Goal: Transaction & Acquisition: Download file/media

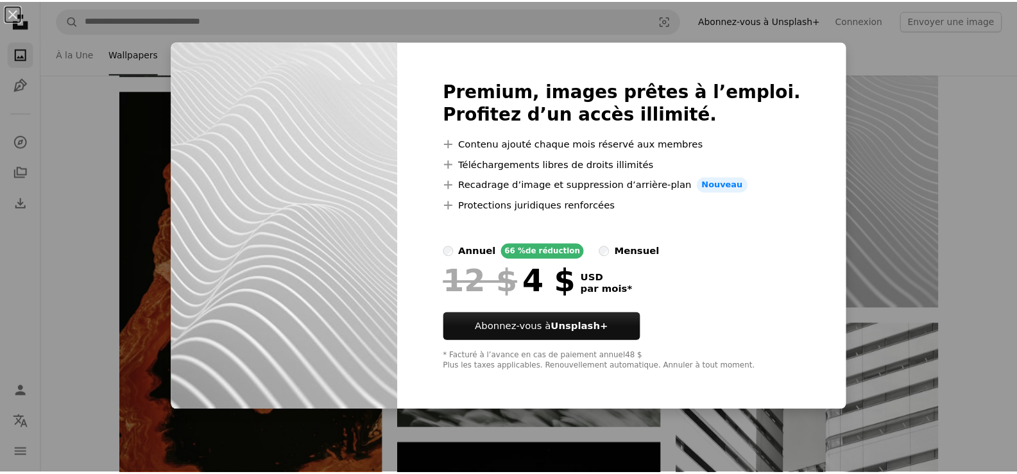
scroll to position [6991, 0]
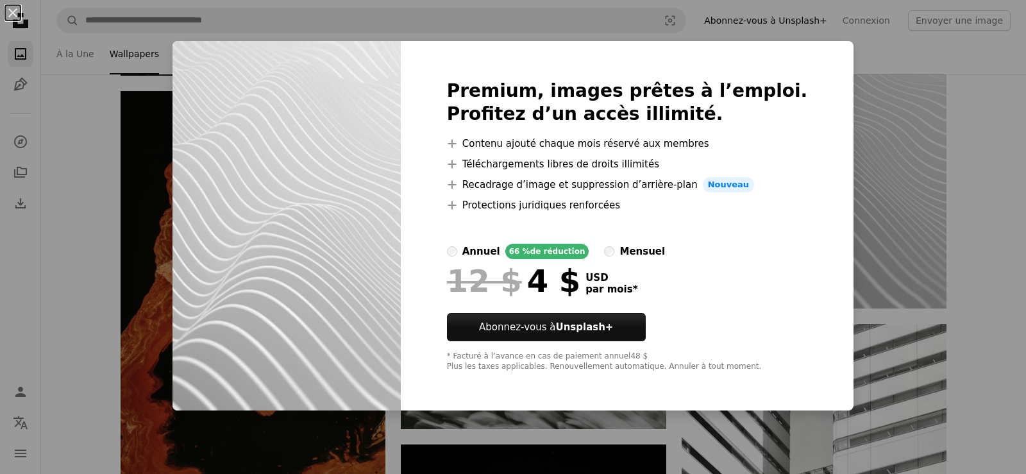
click at [991, 237] on div "An X shape Premium, images prêtes à l’emploi. Profitez d’un accès illimité. A p…" at bounding box center [513, 237] width 1026 height 474
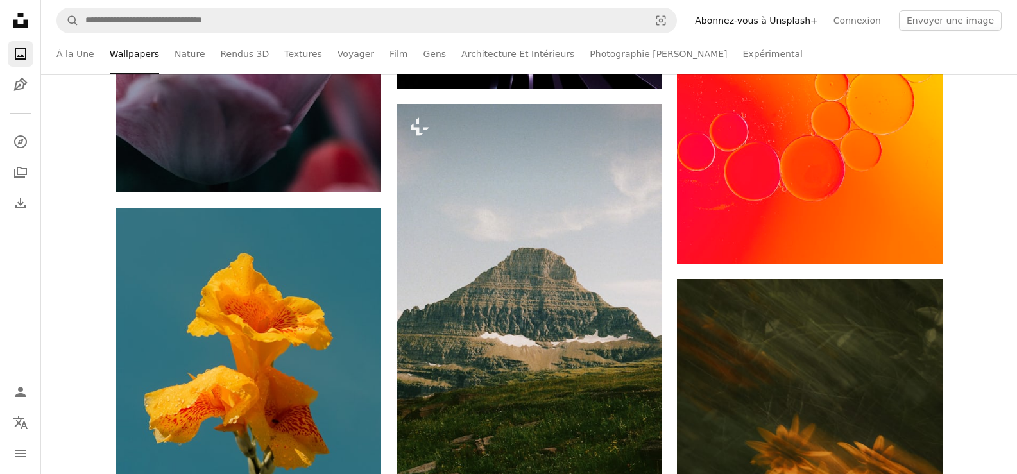
scroll to position [8915, 0]
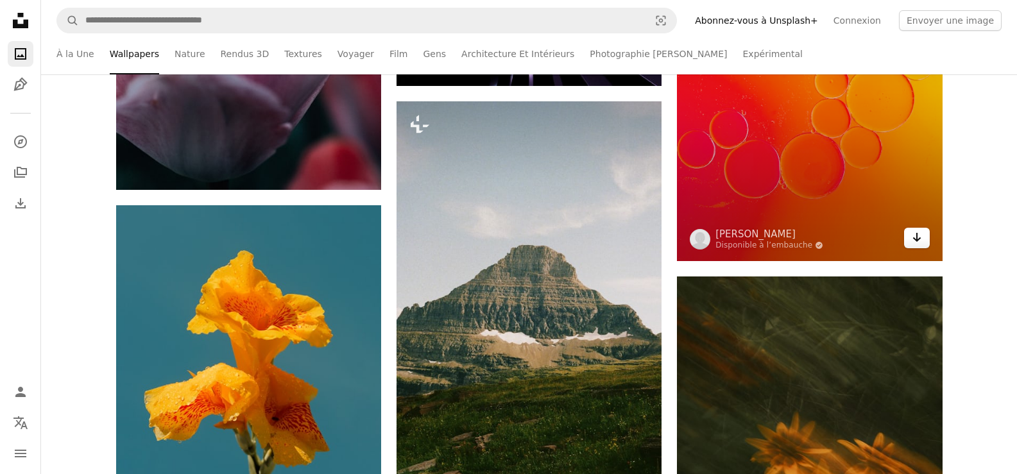
click at [919, 241] on icon "Arrow pointing down" at bounding box center [916, 237] width 10 height 15
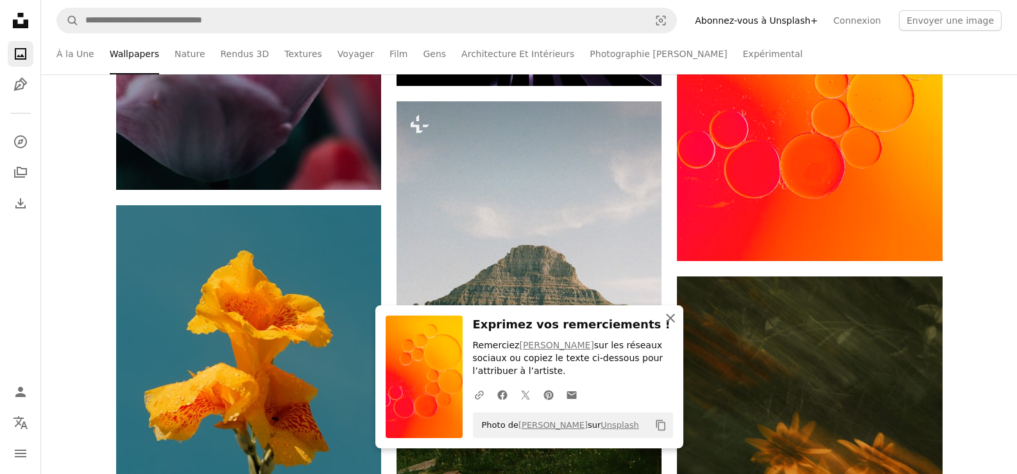
click at [672, 321] on icon "button" at bounding box center [670, 318] width 9 height 9
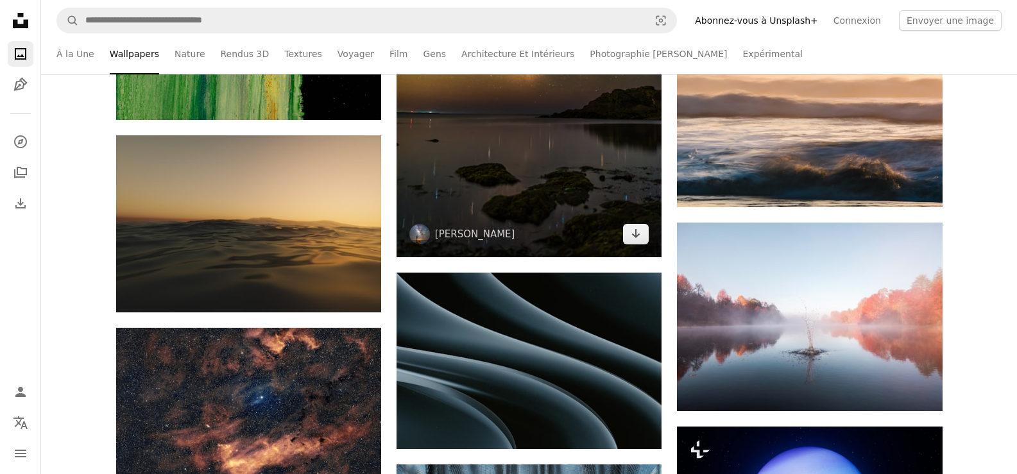
scroll to position [10582, 0]
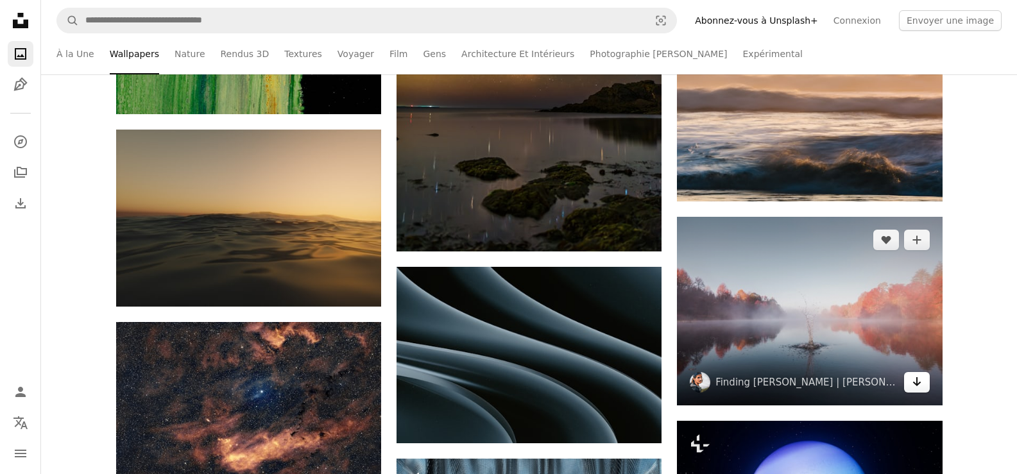
click at [914, 384] on icon "Arrow pointing down" at bounding box center [916, 381] width 10 height 15
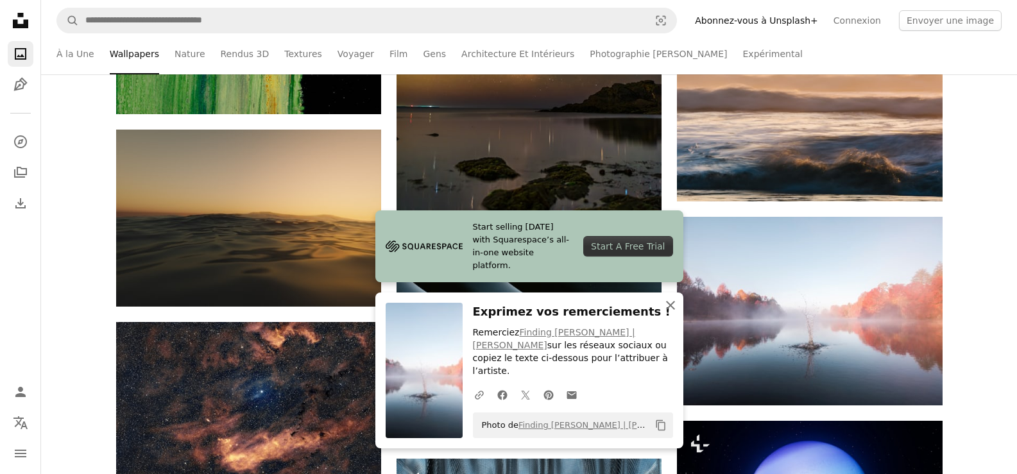
click at [670, 313] on icon "An X shape" at bounding box center [670, 305] width 15 height 15
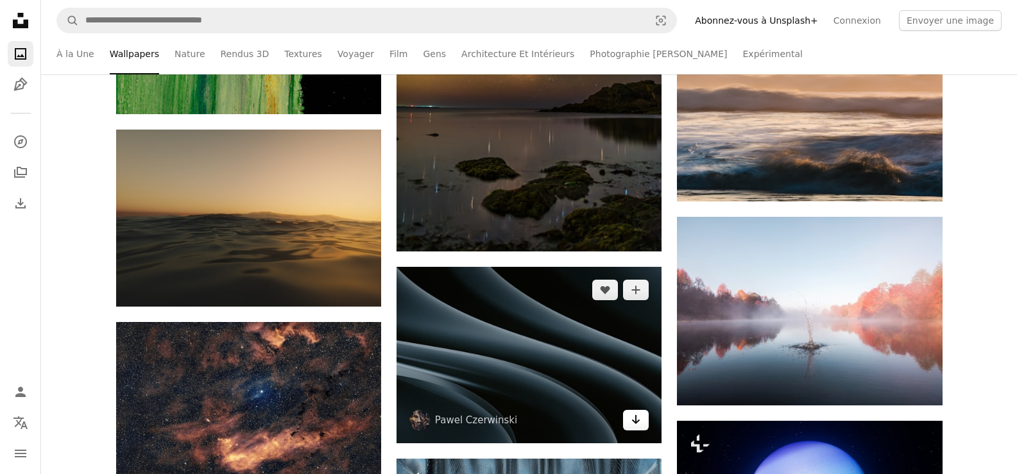
click at [642, 429] on link "Arrow pointing down" at bounding box center [636, 420] width 26 height 21
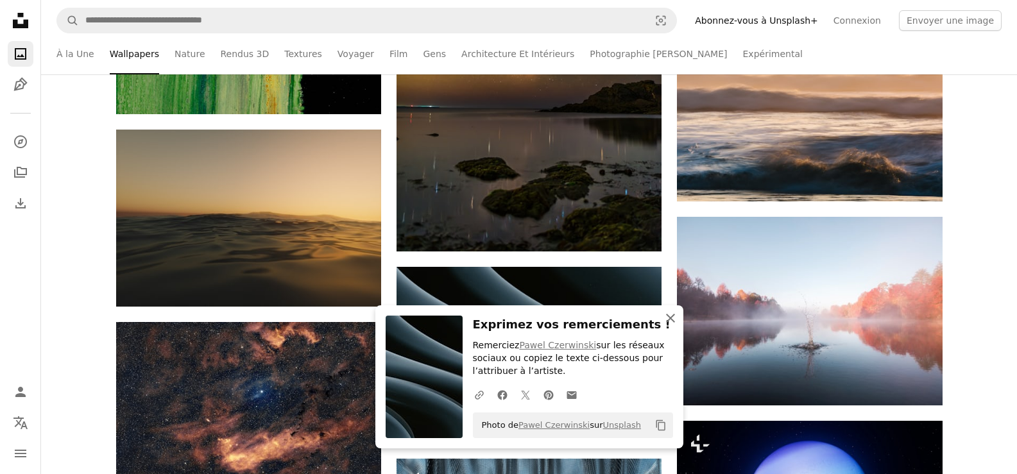
click at [675, 317] on icon "An X shape" at bounding box center [670, 317] width 15 height 15
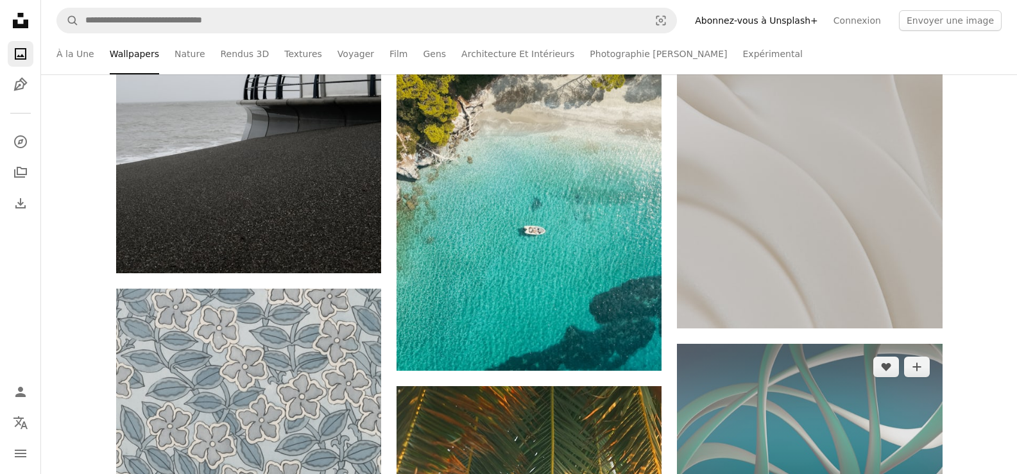
scroll to position [11737, 0]
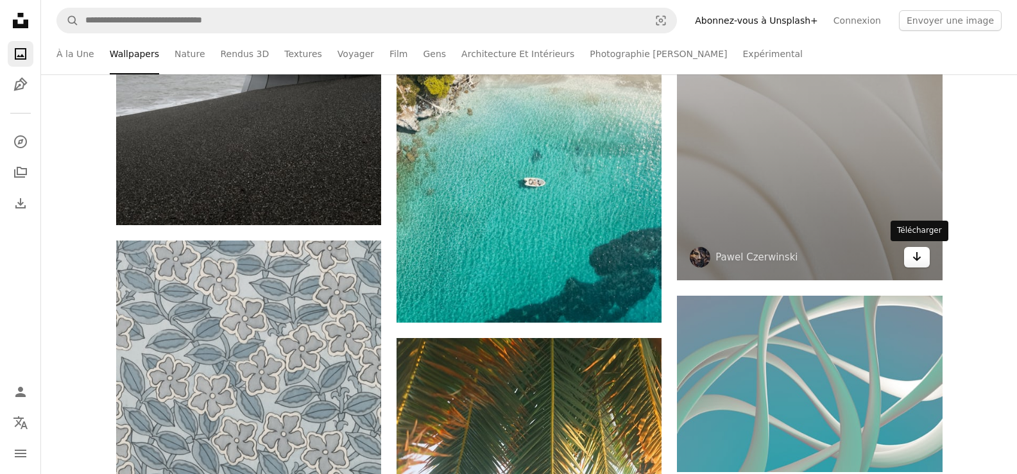
click at [917, 262] on icon "Arrow pointing down" at bounding box center [916, 256] width 10 height 15
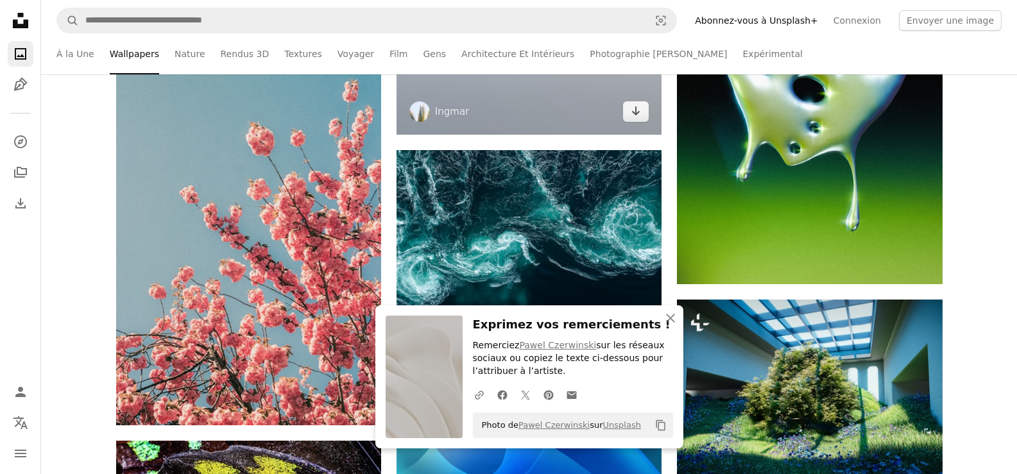
scroll to position [12378, 0]
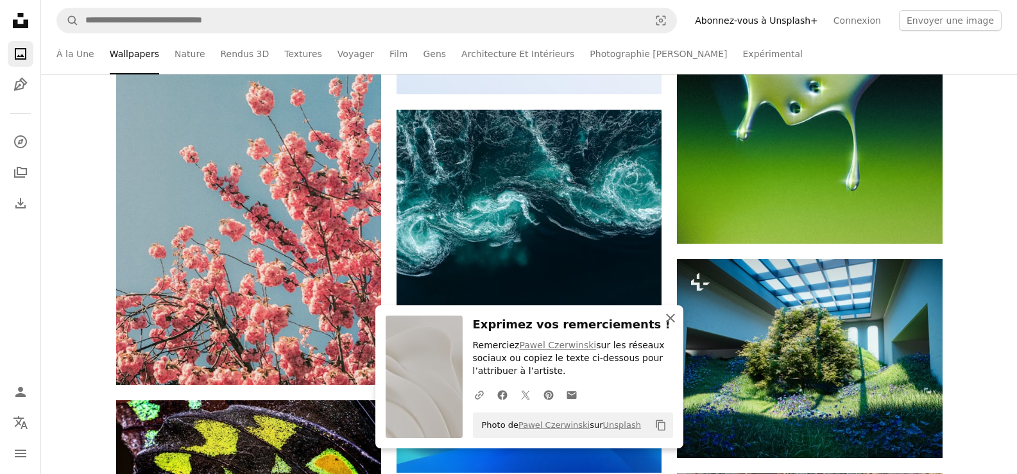
click at [666, 315] on icon "An X shape" at bounding box center [670, 317] width 15 height 15
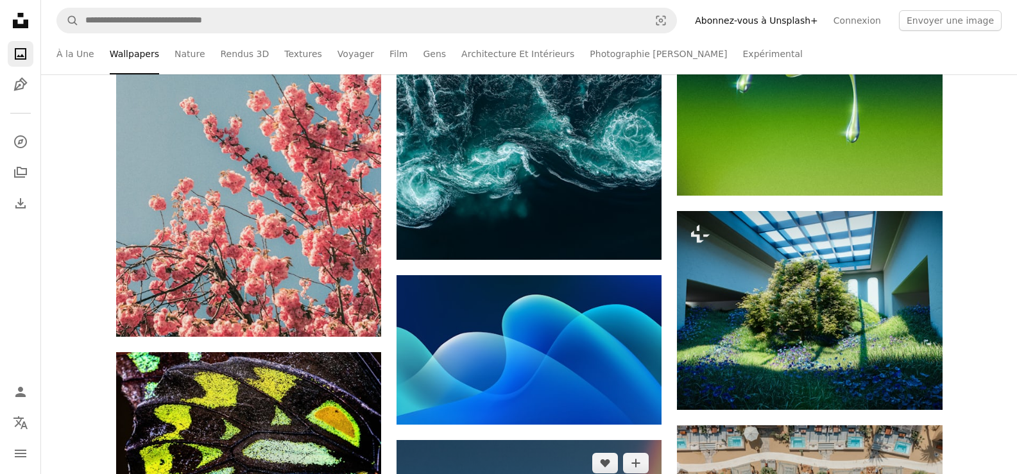
scroll to position [12507, 0]
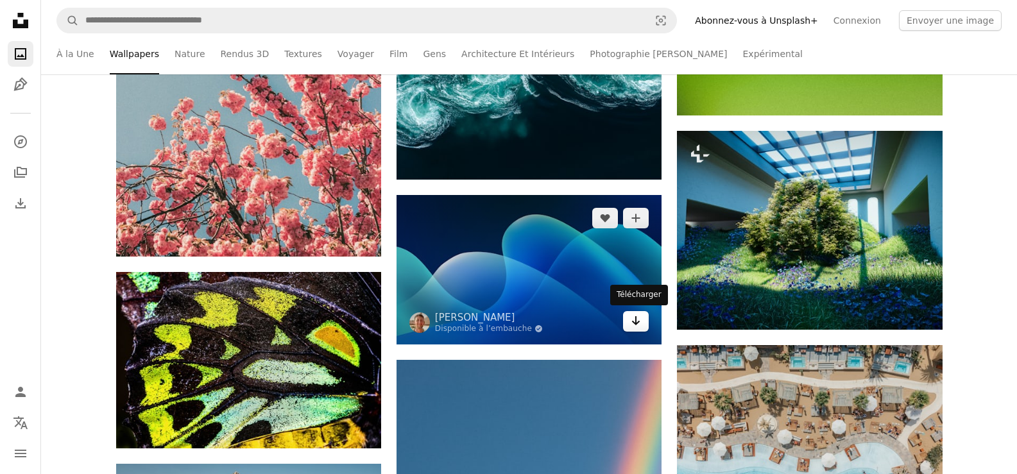
click at [635, 318] on icon "Arrow pointing down" at bounding box center [635, 320] width 10 height 15
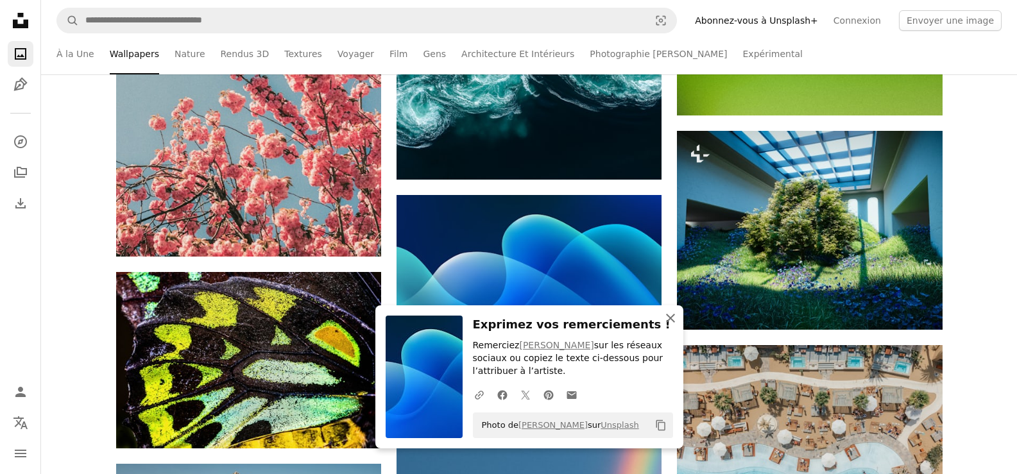
click at [673, 319] on icon "An X shape" at bounding box center [670, 317] width 15 height 15
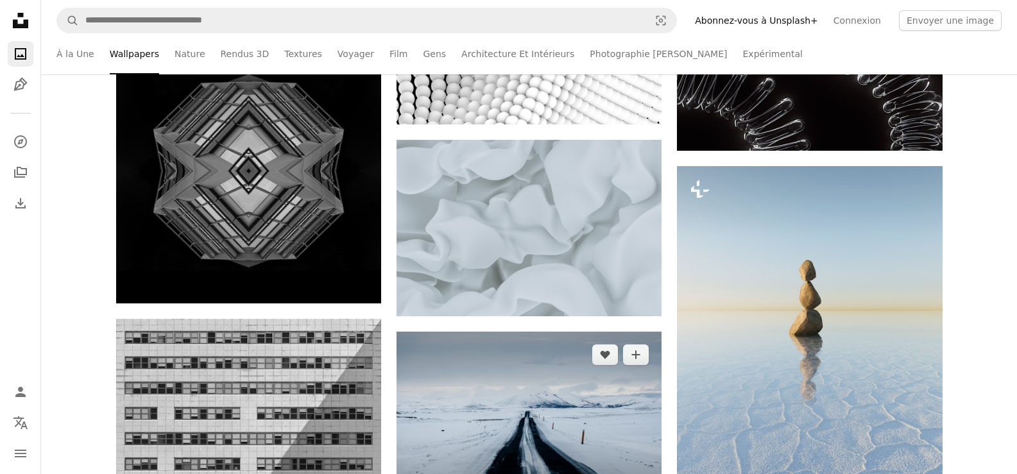
scroll to position [16226, 0]
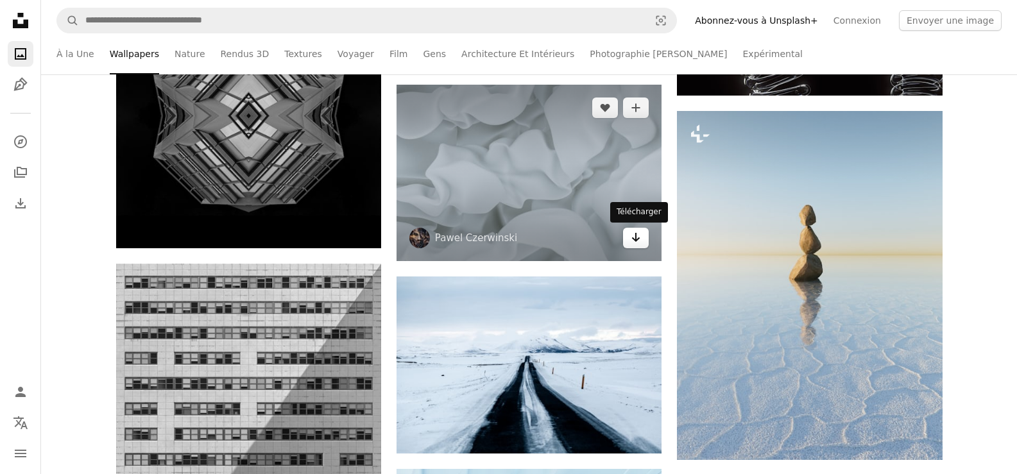
click at [630, 236] on link "Arrow pointing down" at bounding box center [636, 238] width 26 height 21
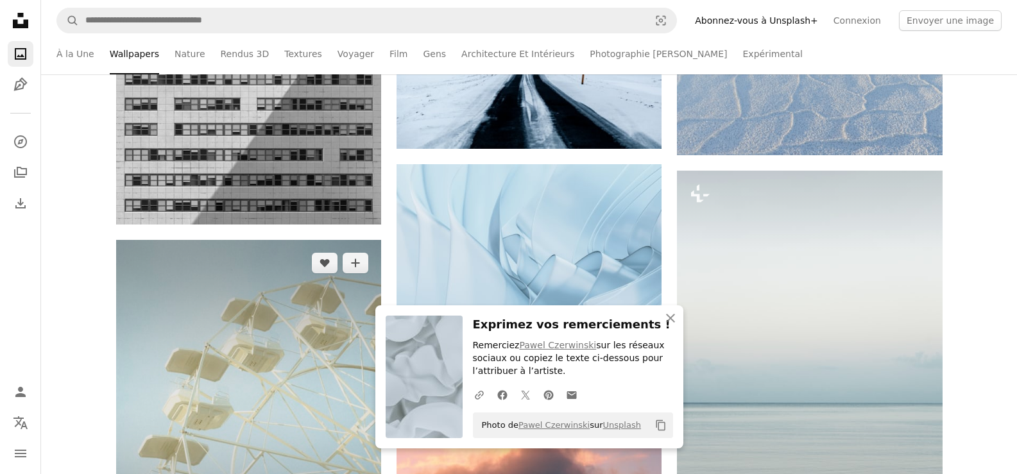
scroll to position [16611, 0]
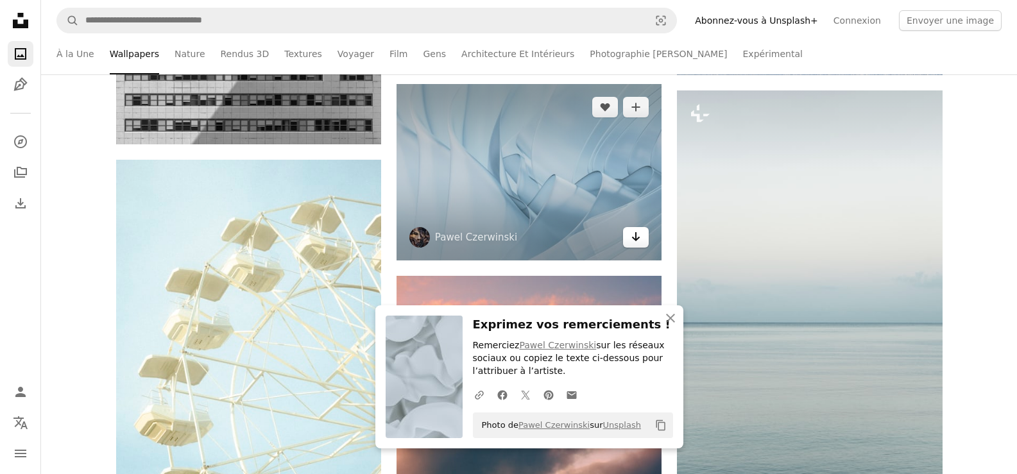
click at [637, 239] on icon "Télécharger" at bounding box center [636, 236] width 8 height 9
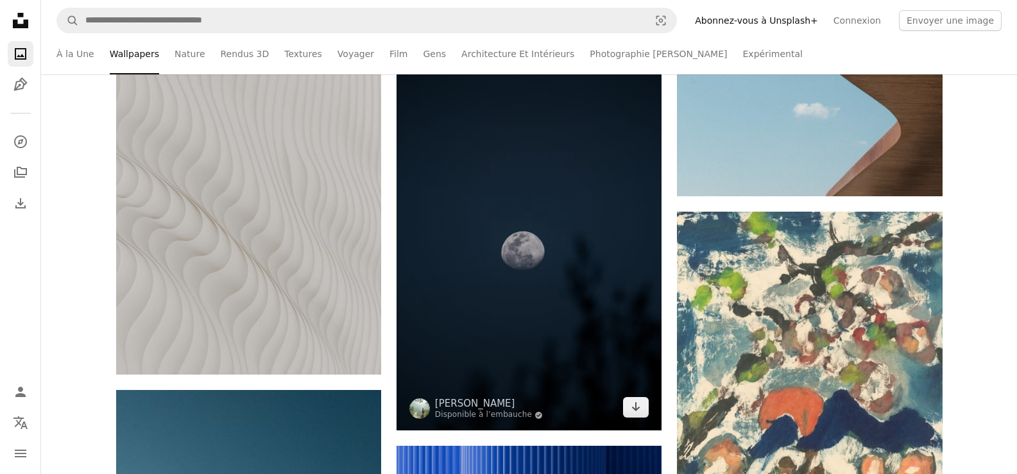
scroll to position [22383, 0]
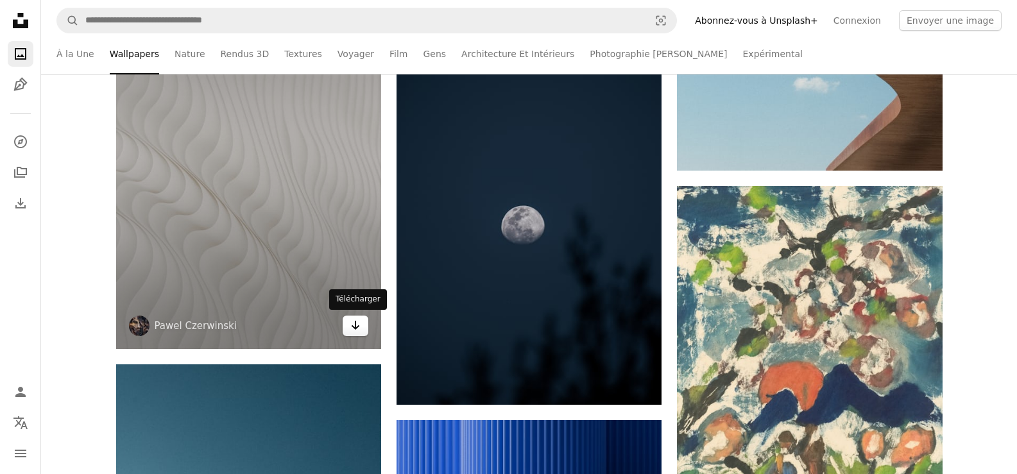
click at [359, 331] on icon "Arrow pointing down" at bounding box center [355, 324] width 10 height 15
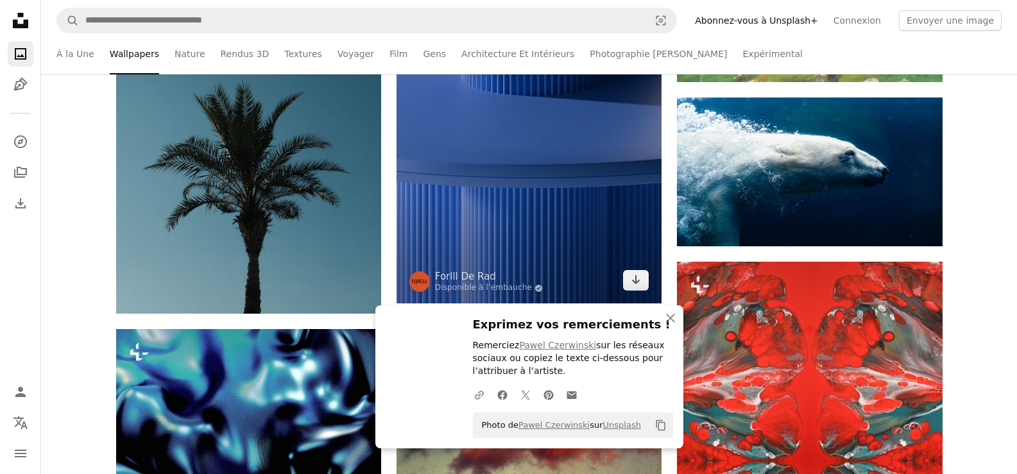
scroll to position [22832, 0]
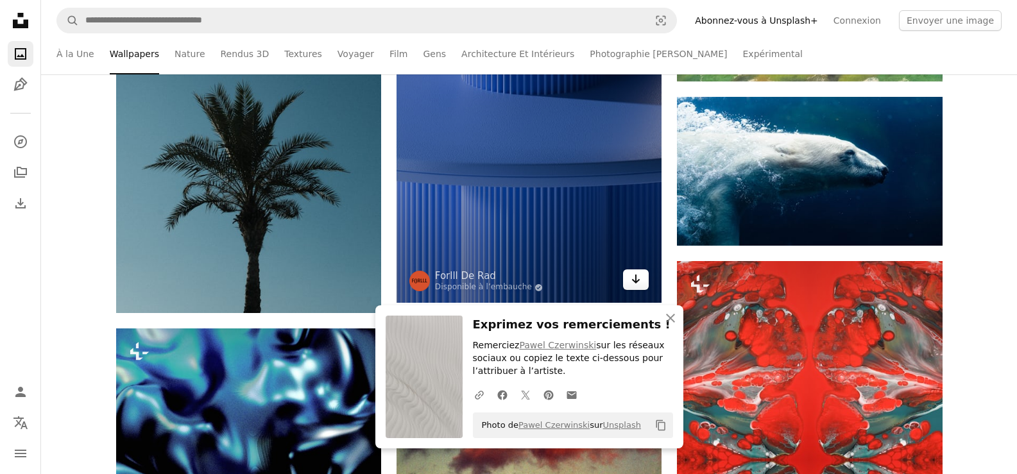
click at [638, 276] on icon "Arrow pointing down" at bounding box center [635, 278] width 10 height 15
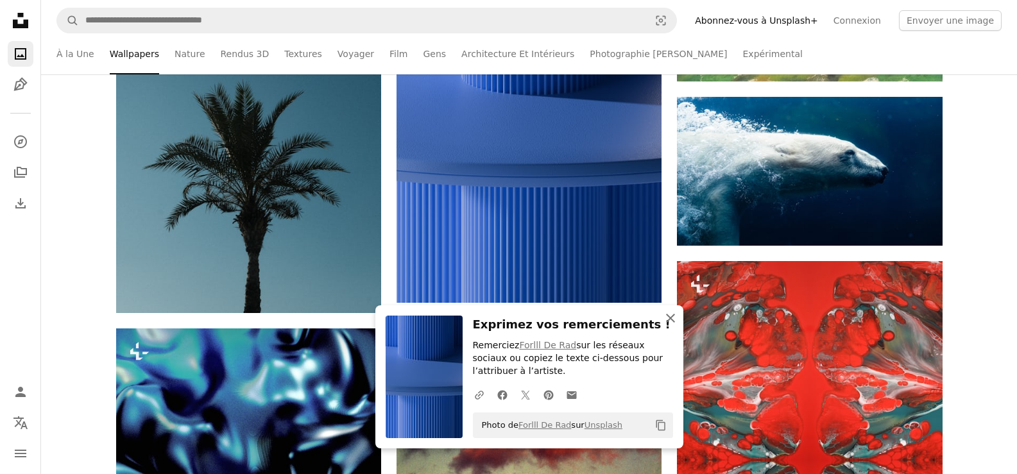
click at [671, 322] on icon "An X shape" at bounding box center [670, 317] width 15 height 15
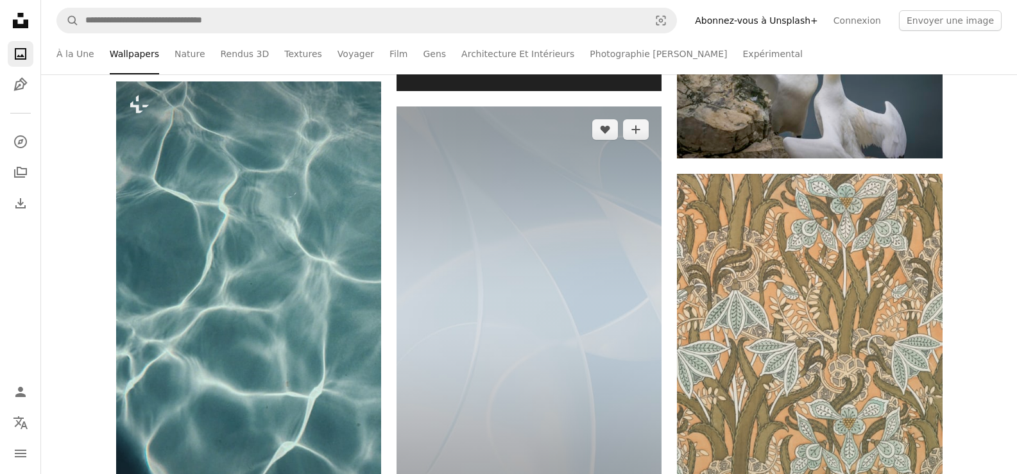
scroll to position [25270, 0]
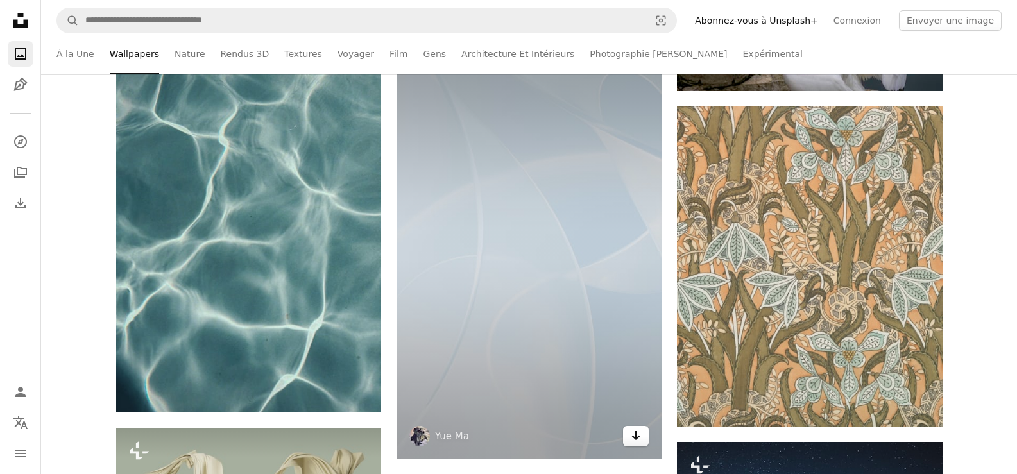
click at [638, 435] on icon "Télécharger" at bounding box center [636, 435] width 8 height 9
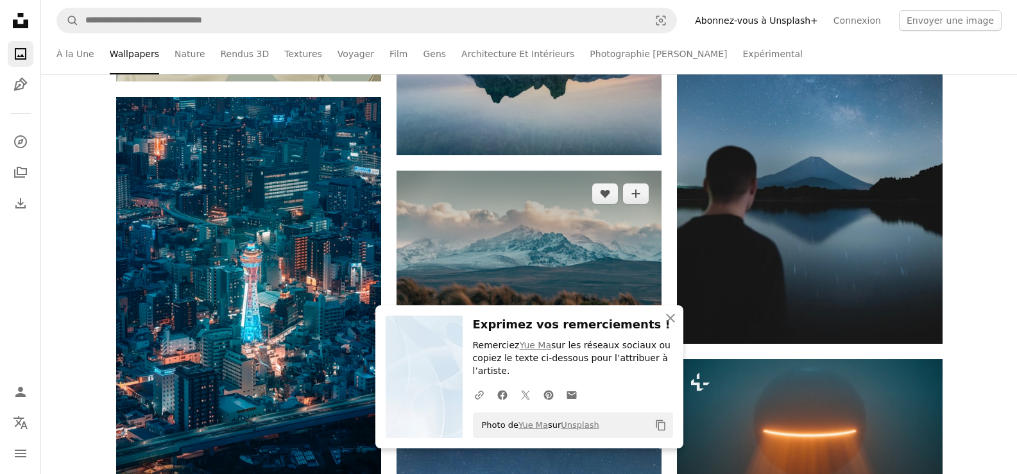
scroll to position [25783, 0]
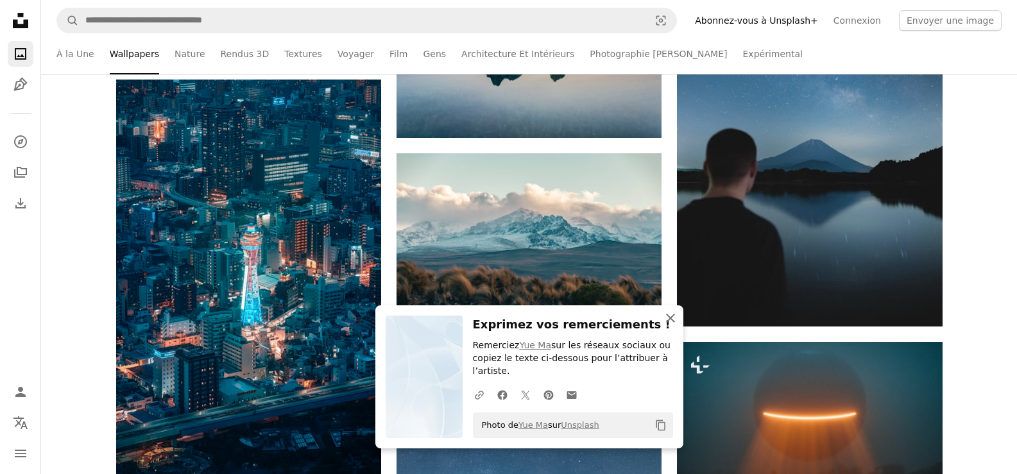
click at [667, 317] on icon "An X shape" at bounding box center [670, 317] width 15 height 15
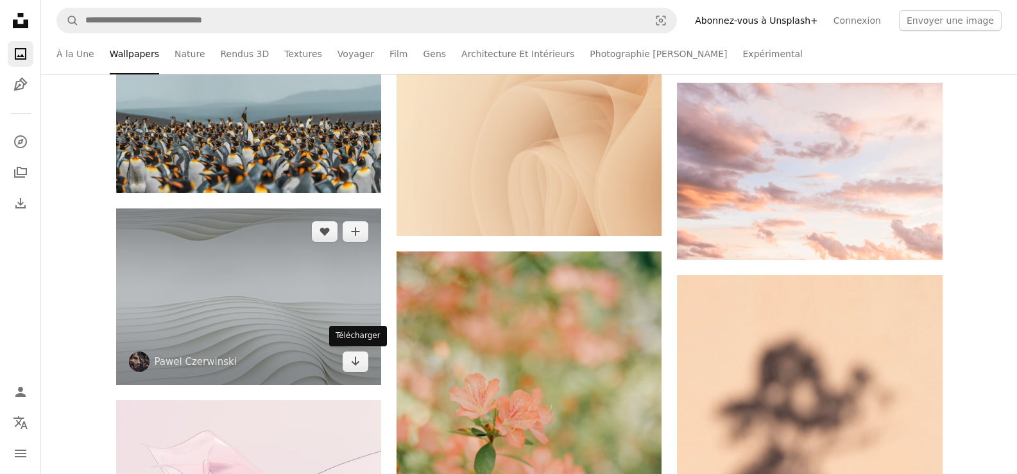
scroll to position [34313, 0]
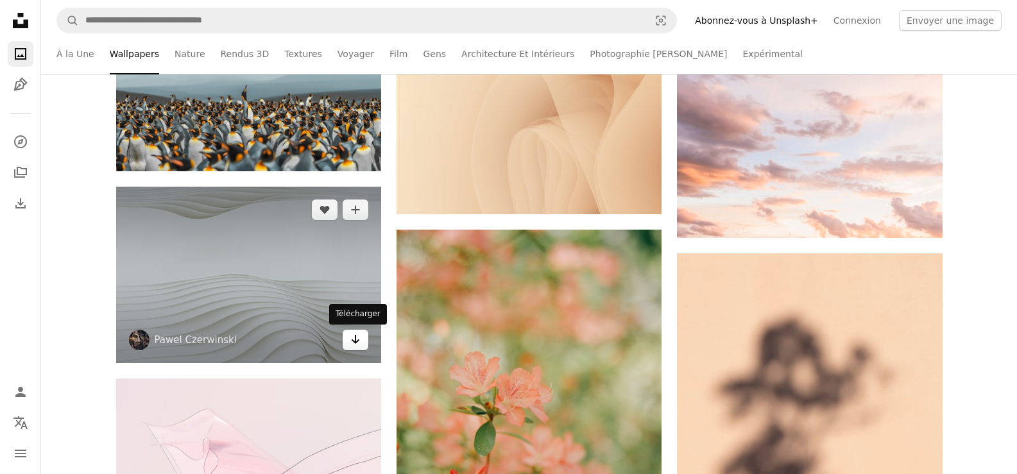
click at [355, 343] on icon "Arrow pointing down" at bounding box center [355, 339] width 10 height 15
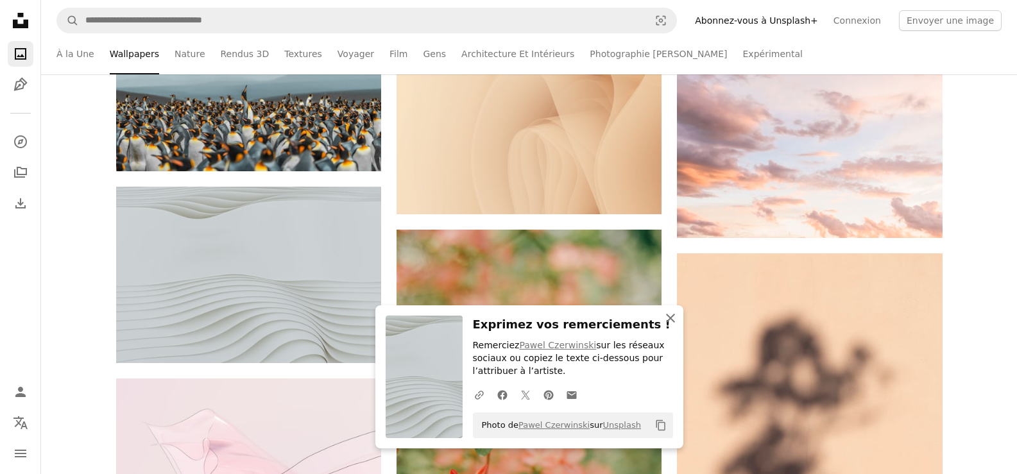
click at [672, 319] on icon "button" at bounding box center [670, 318] width 9 height 9
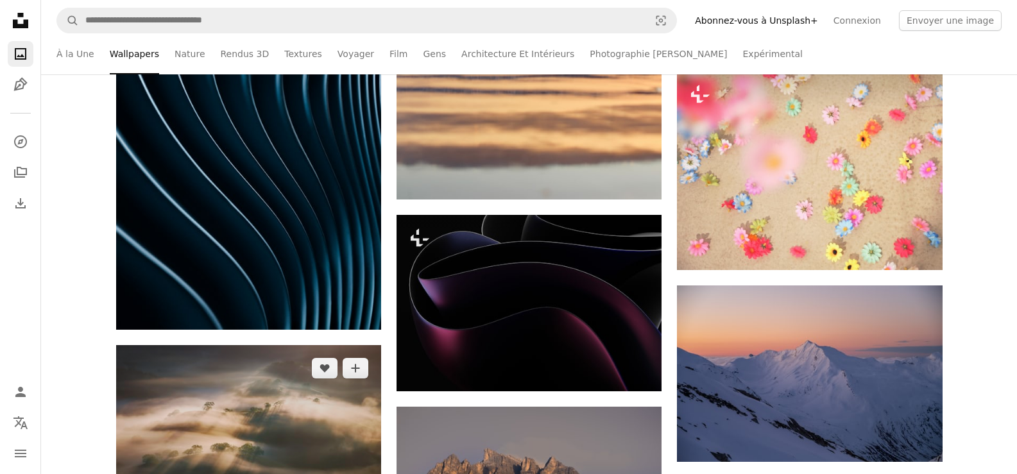
scroll to position [38225, 0]
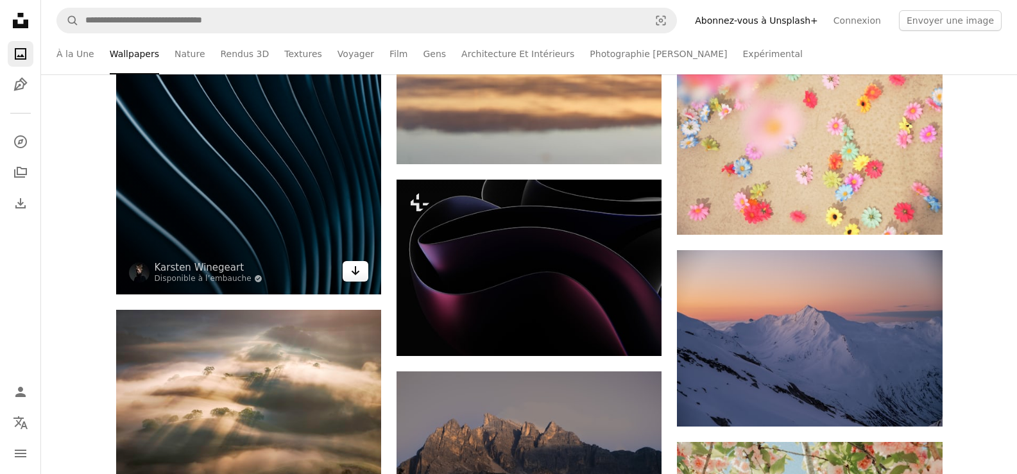
click at [355, 274] on icon "Télécharger" at bounding box center [355, 270] width 8 height 9
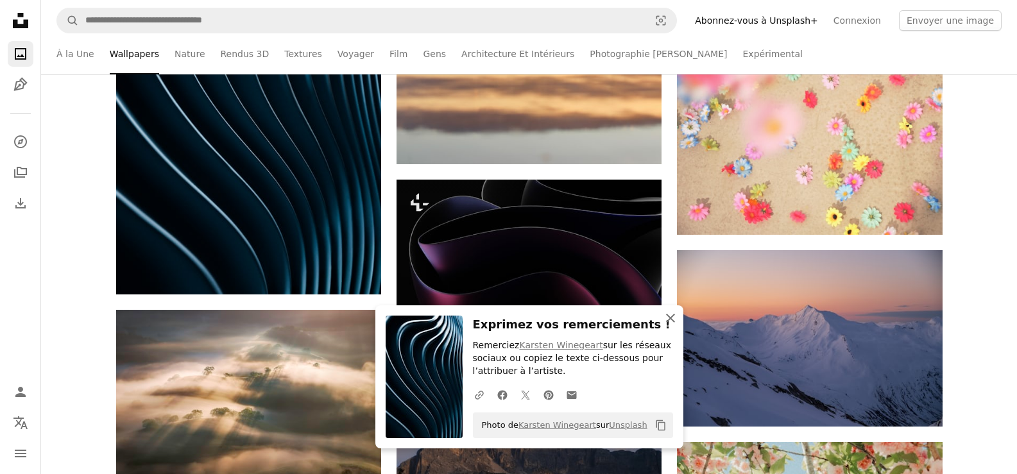
click at [670, 316] on icon "An X shape" at bounding box center [670, 317] width 15 height 15
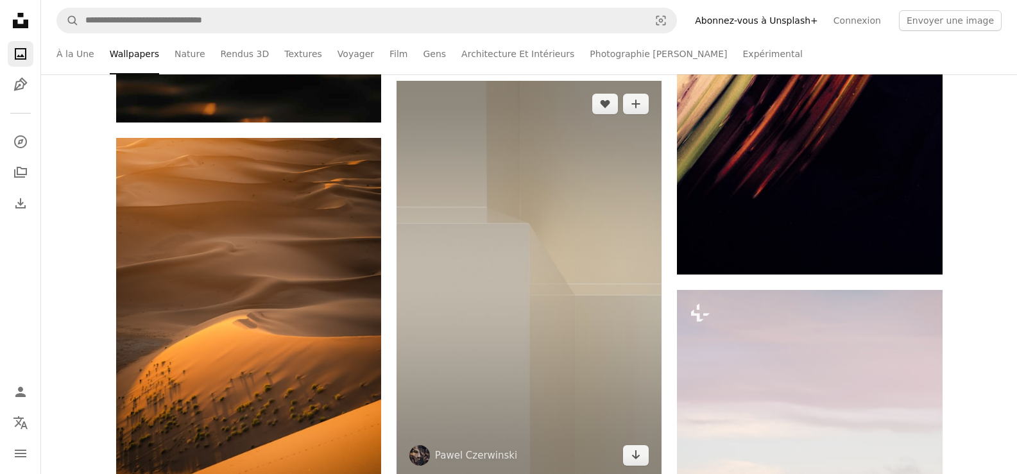
scroll to position [46306, 0]
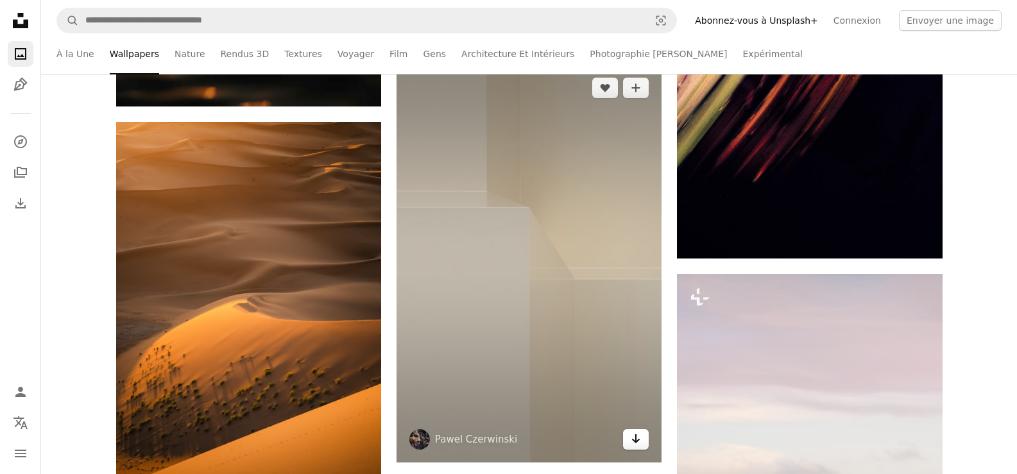
click at [637, 437] on icon "Télécharger" at bounding box center [636, 438] width 8 height 9
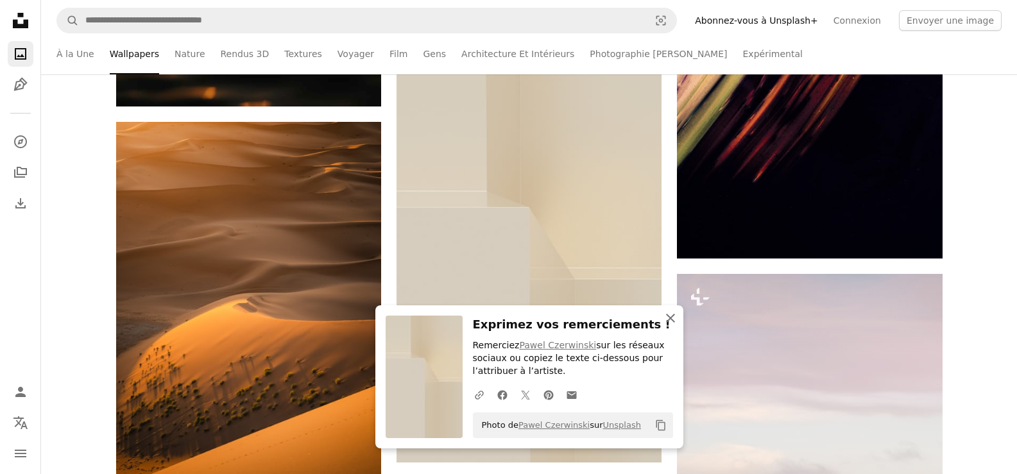
drag, startPoint x: 670, startPoint y: 321, endPoint x: 646, endPoint y: 339, distance: 29.9
click at [670, 321] on icon "An X shape" at bounding box center [670, 317] width 15 height 15
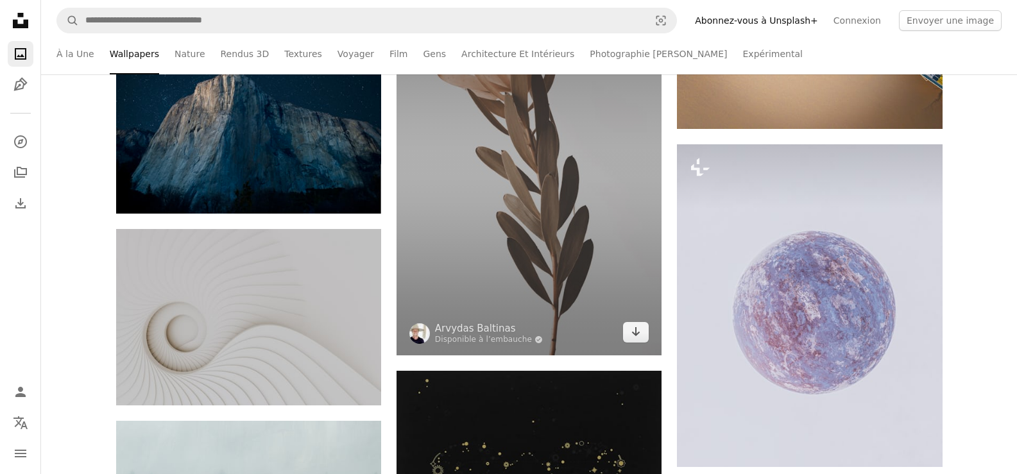
scroll to position [47268, 0]
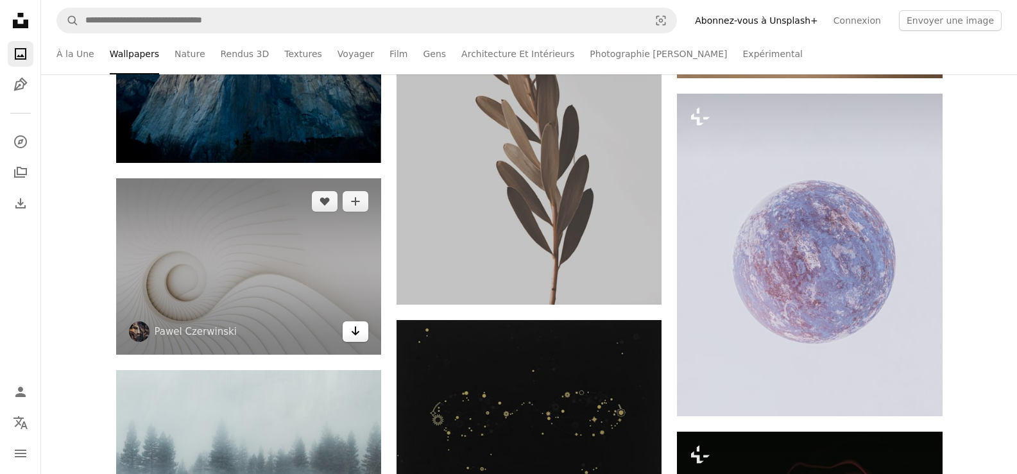
click at [360, 332] on icon "Arrow pointing down" at bounding box center [355, 330] width 10 height 15
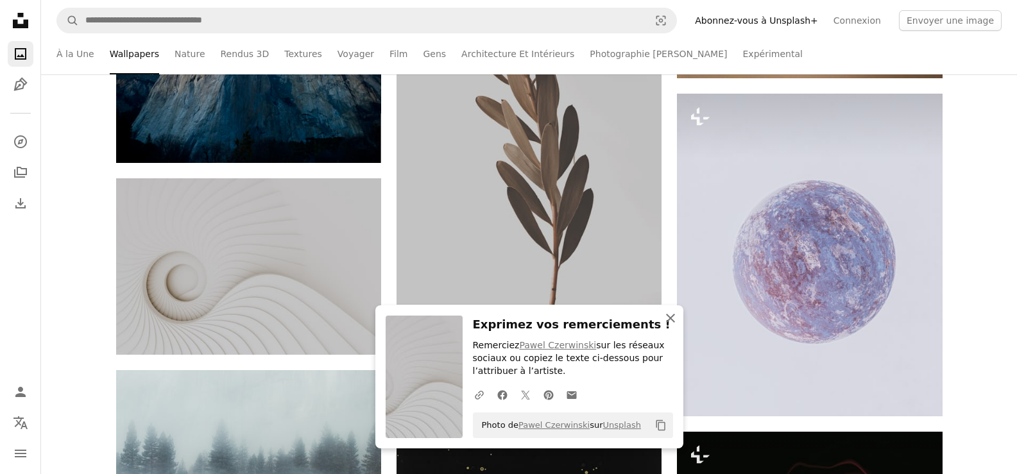
click at [669, 318] on icon "button" at bounding box center [670, 318] width 9 height 9
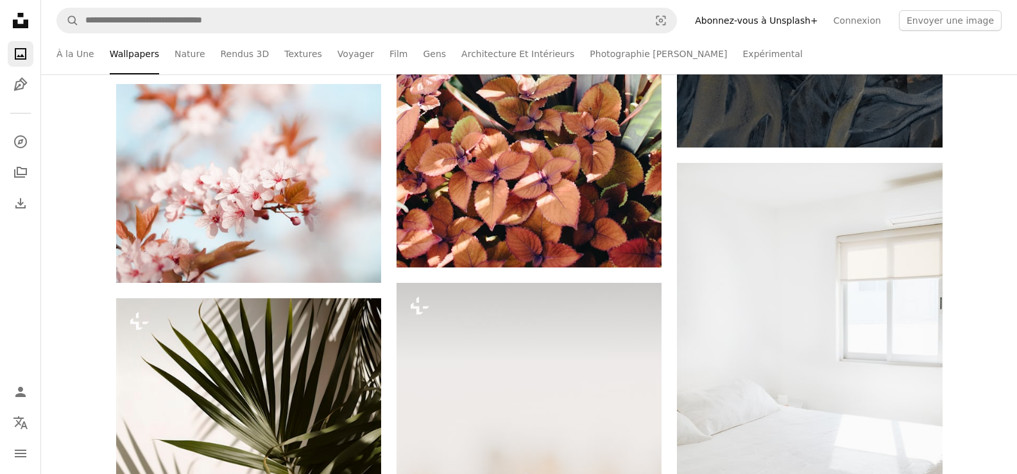
scroll to position [58877, 0]
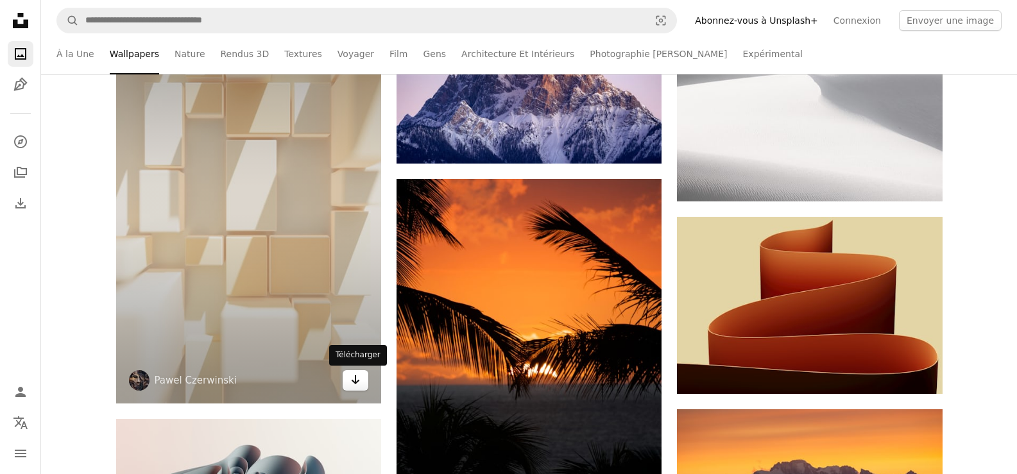
click at [350, 381] on icon "Arrow pointing down" at bounding box center [355, 379] width 10 height 15
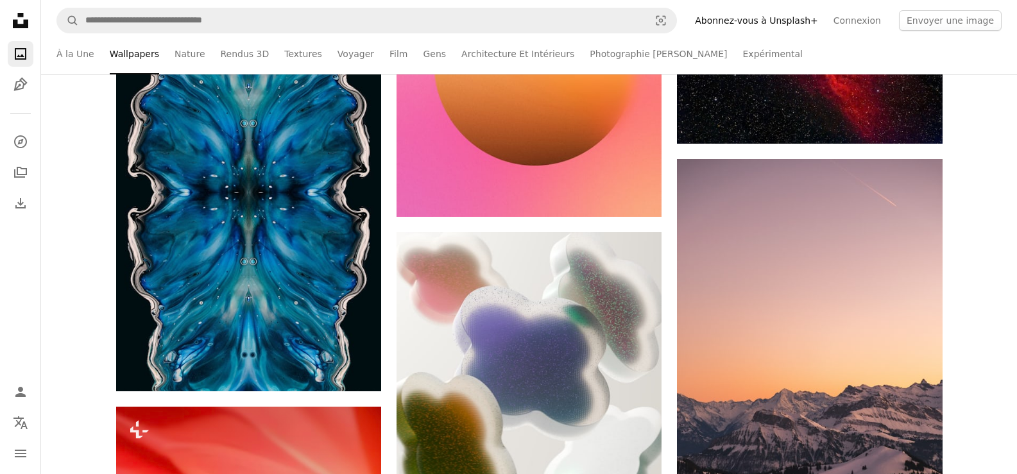
scroll to position [60993, 0]
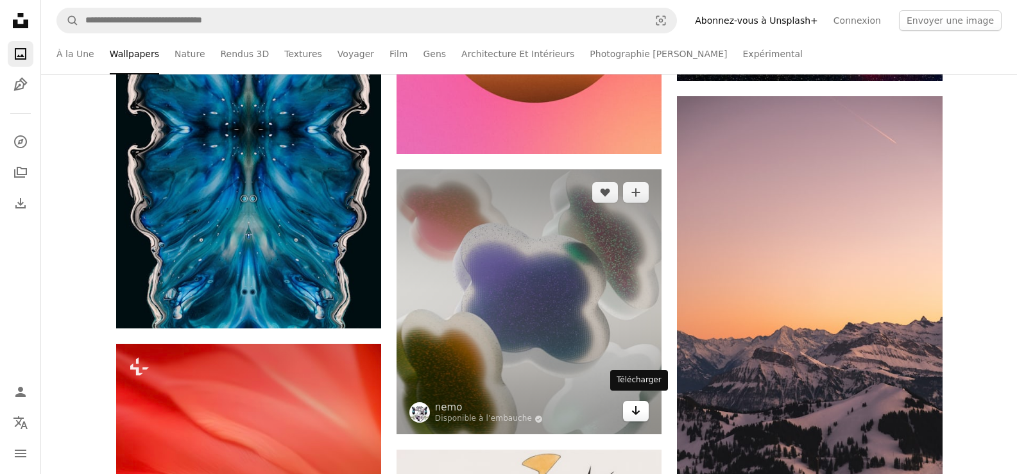
click at [635, 409] on icon "Télécharger" at bounding box center [636, 410] width 8 height 9
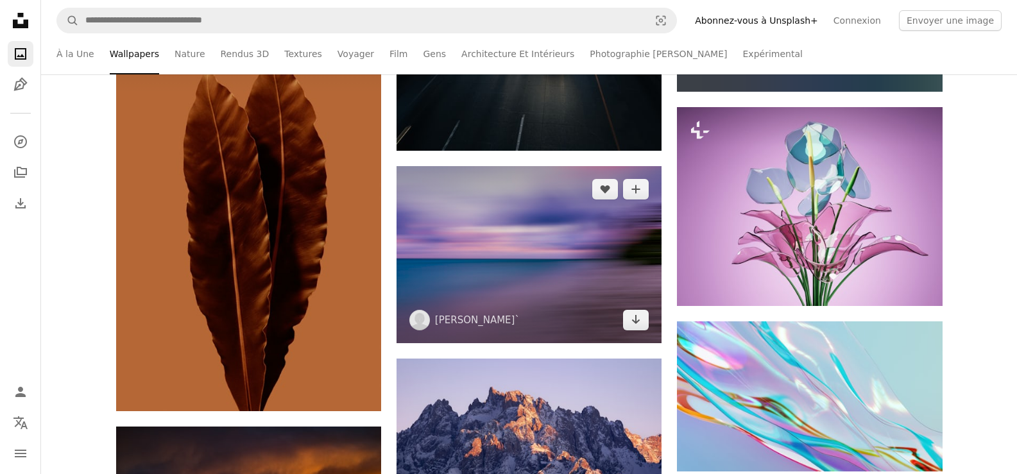
scroll to position [62340, 0]
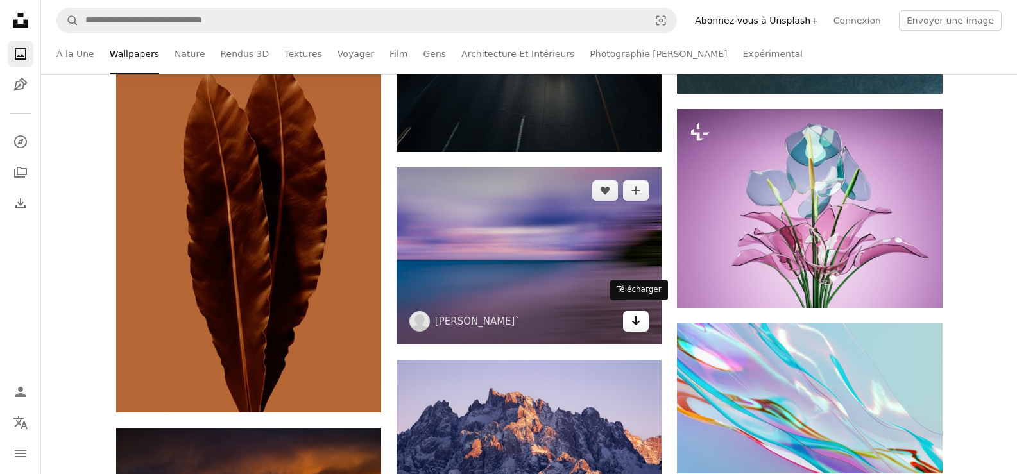
click at [631, 314] on icon "Arrow pointing down" at bounding box center [635, 320] width 10 height 15
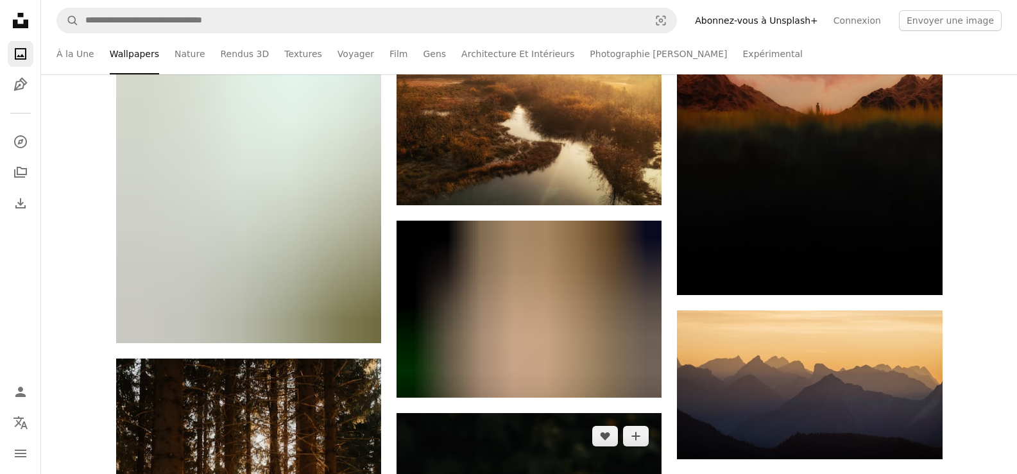
scroll to position [66830, 0]
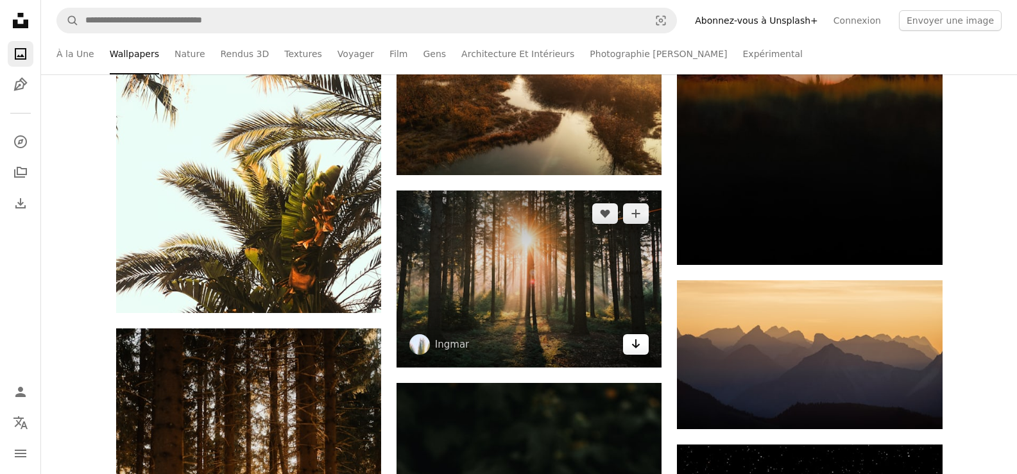
click at [638, 339] on icon "Télécharger" at bounding box center [636, 343] width 8 height 9
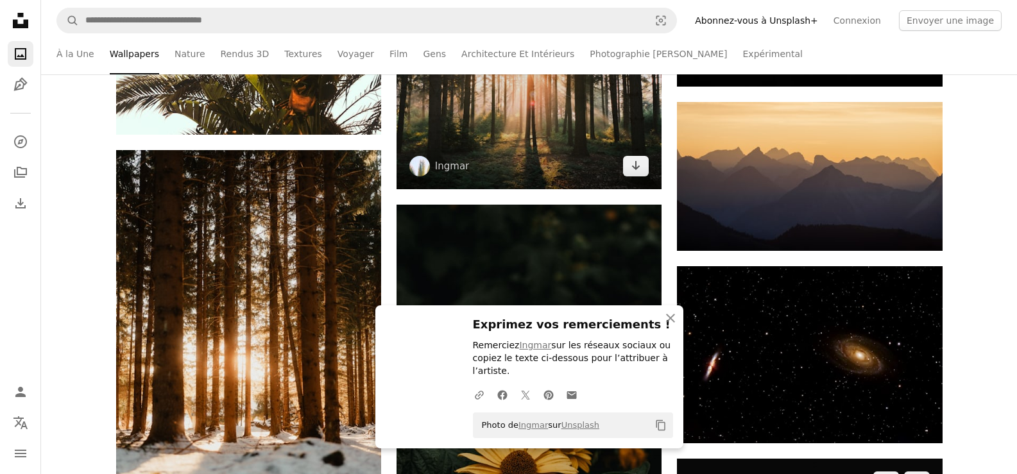
scroll to position [67022, 0]
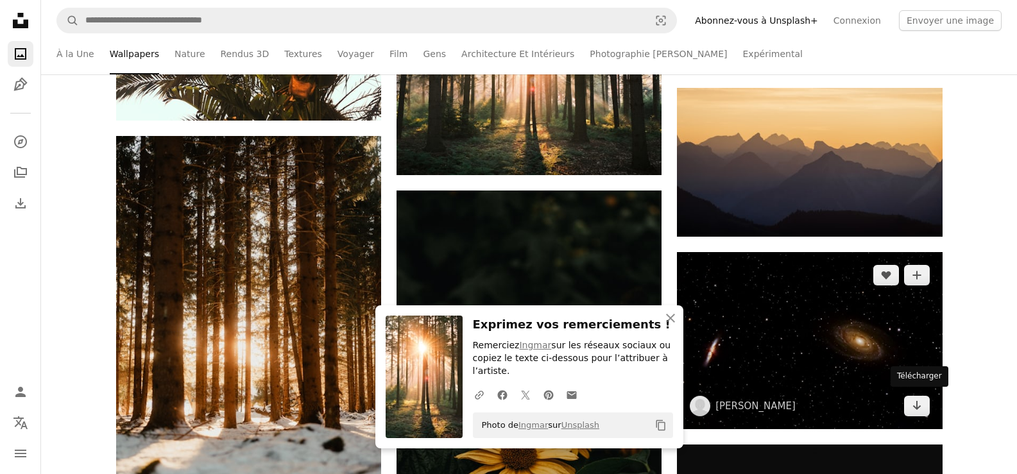
drag, startPoint x: 920, startPoint y: 400, endPoint x: 884, endPoint y: 401, distance: 35.9
click at [920, 400] on icon "Arrow pointing down" at bounding box center [916, 405] width 10 height 15
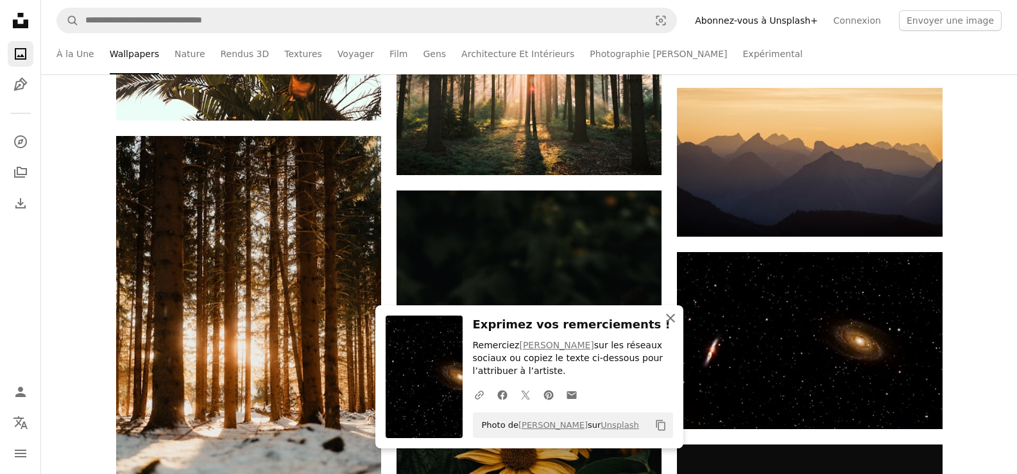
click at [672, 314] on icon "An X shape" at bounding box center [670, 317] width 15 height 15
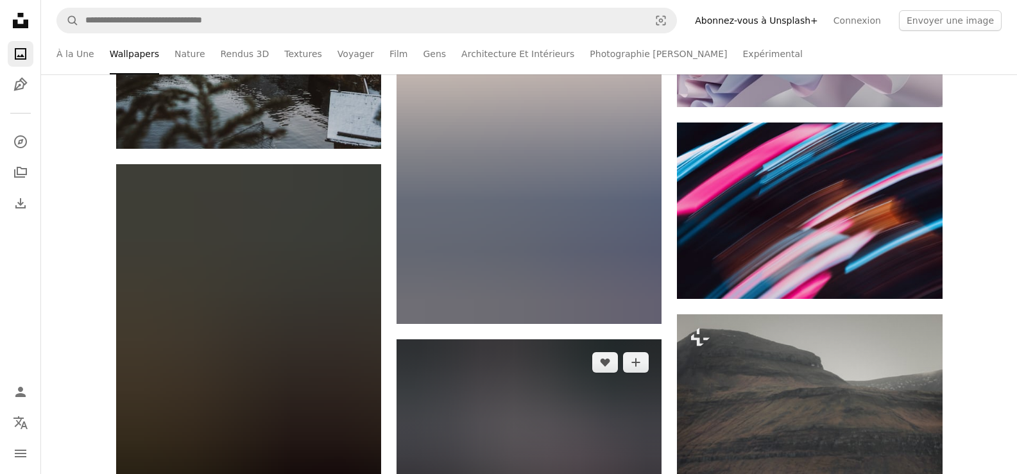
scroll to position [69010, 0]
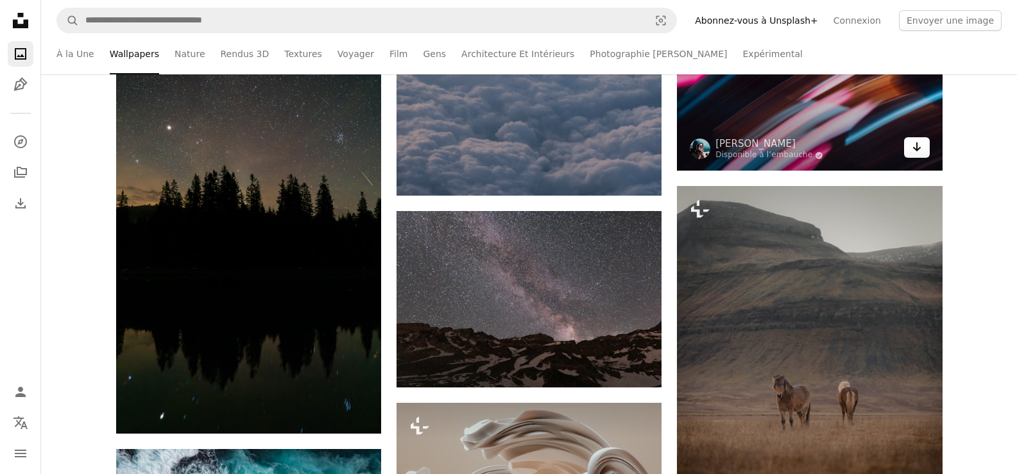
click at [920, 142] on icon "Arrow pointing down" at bounding box center [916, 146] width 10 height 15
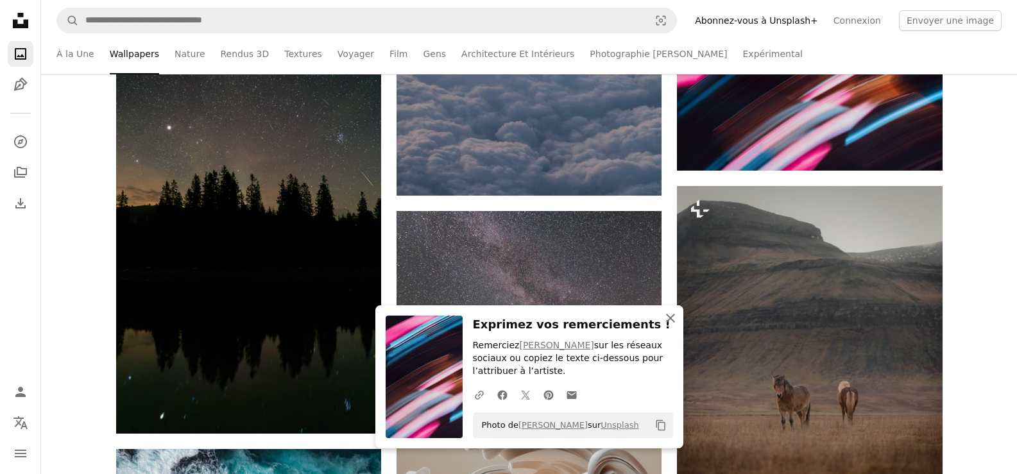
click at [670, 314] on icon "An X shape" at bounding box center [670, 317] width 15 height 15
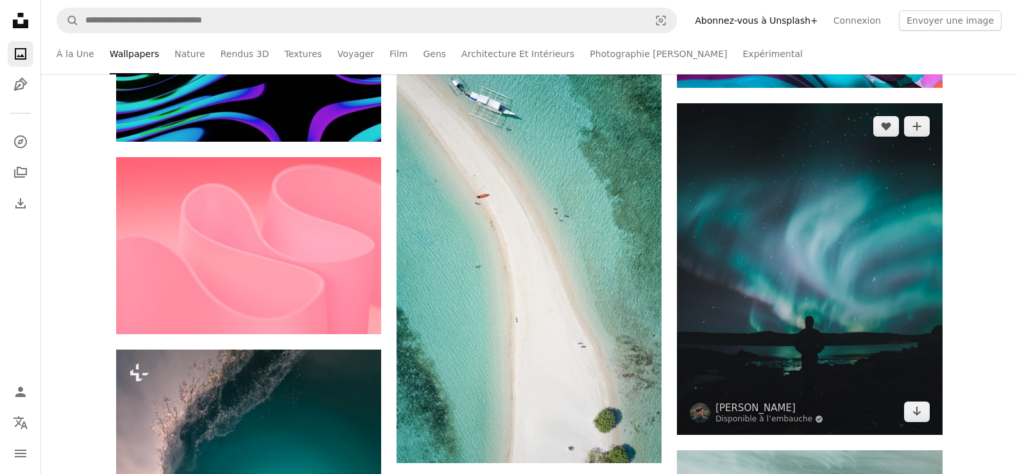
scroll to position [72346, 0]
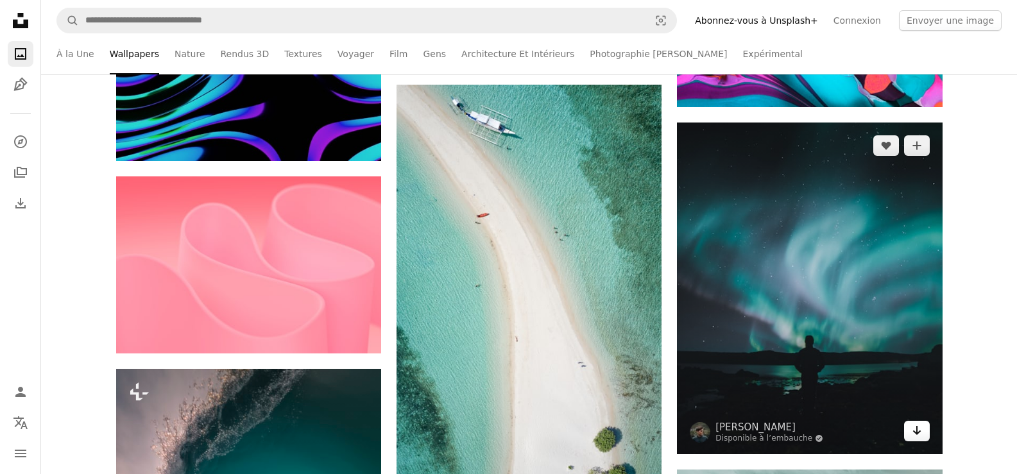
click at [917, 428] on icon "Télécharger" at bounding box center [916, 430] width 8 height 9
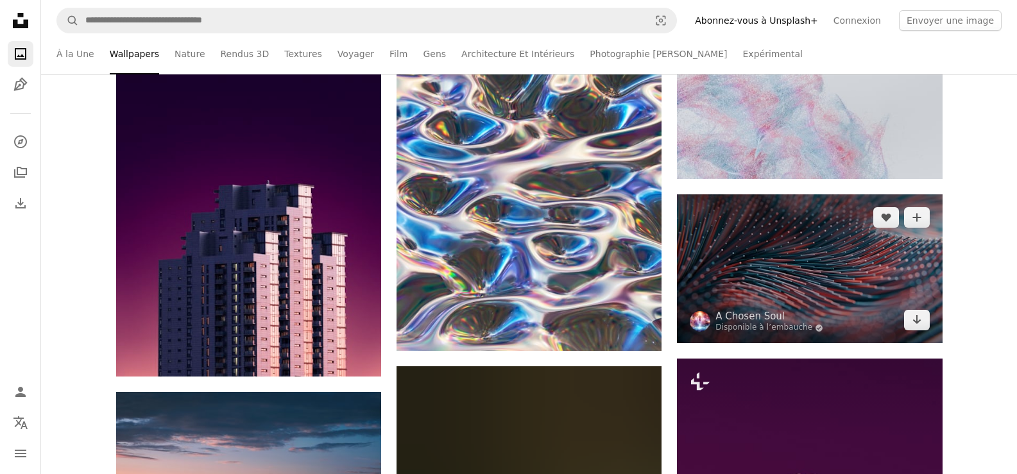
scroll to position [74654, 0]
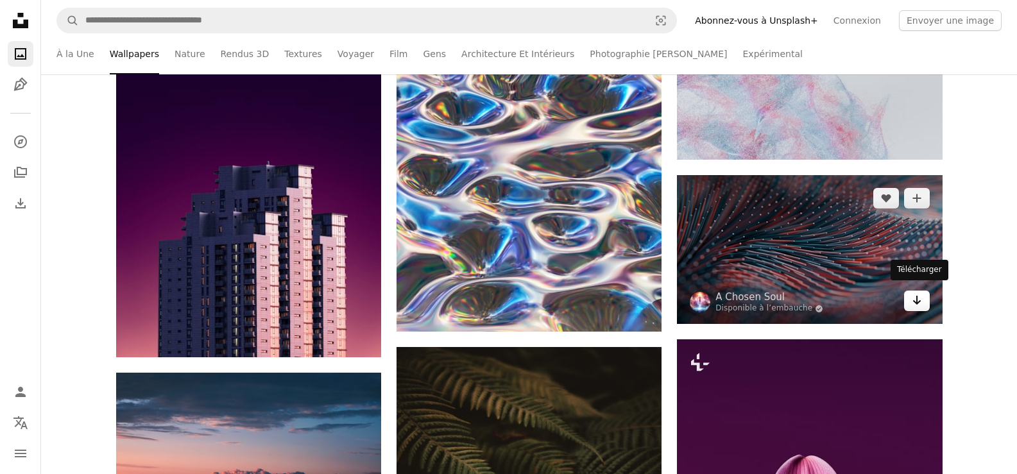
click at [920, 296] on icon "Télécharger" at bounding box center [916, 300] width 8 height 9
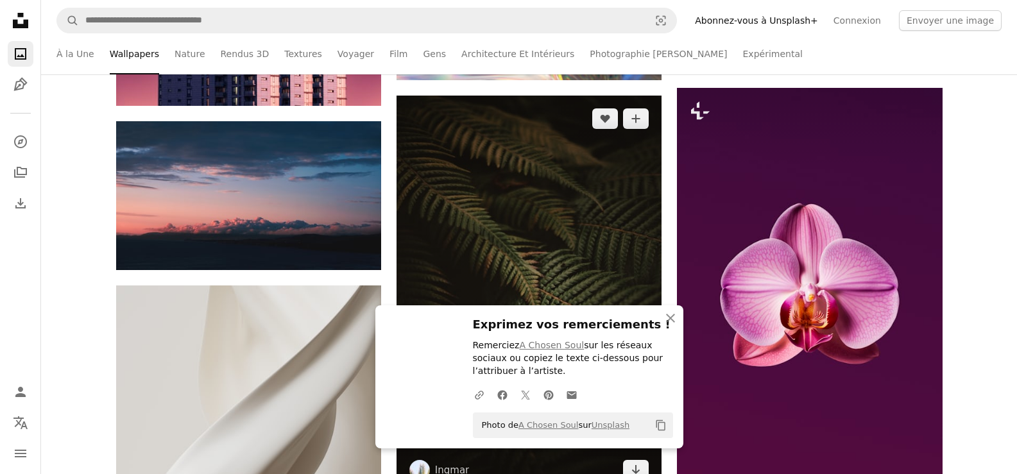
scroll to position [74911, 0]
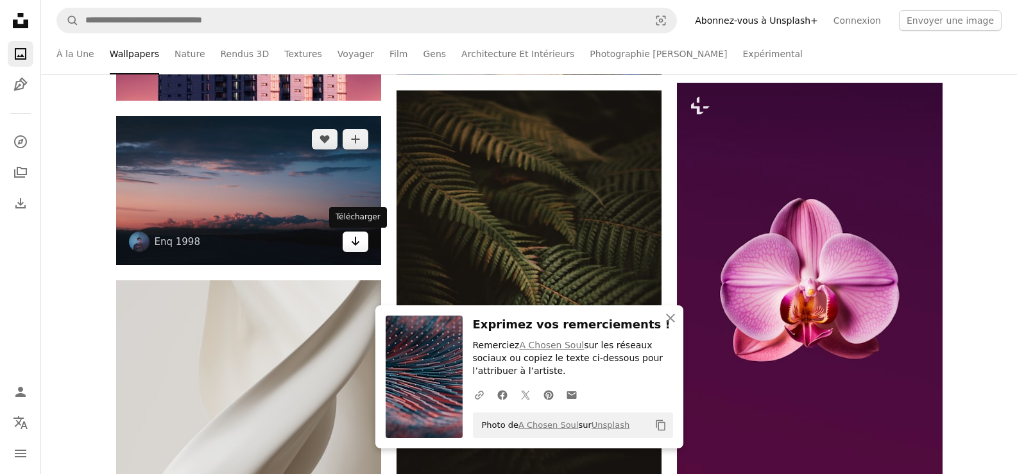
click at [356, 246] on icon "Arrow pointing down" at bounding box center [355, 240] width 10 height 15
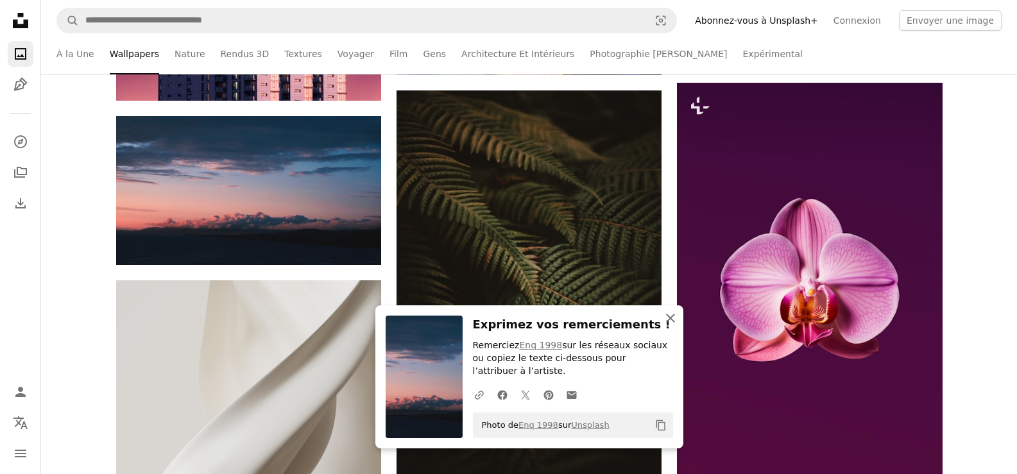
click at [669, 317] on icon "button" at bounding box center [670, 318] width 9 height 9
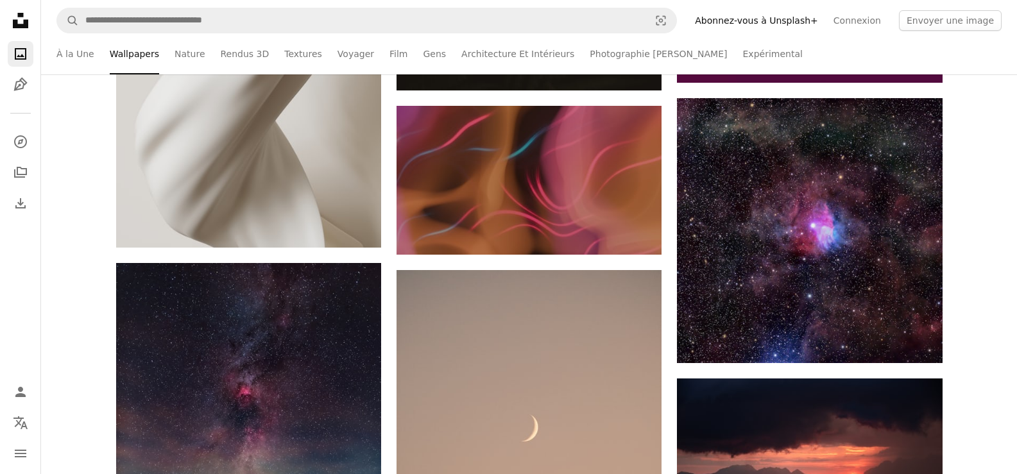
scroll to position [75296, 0]
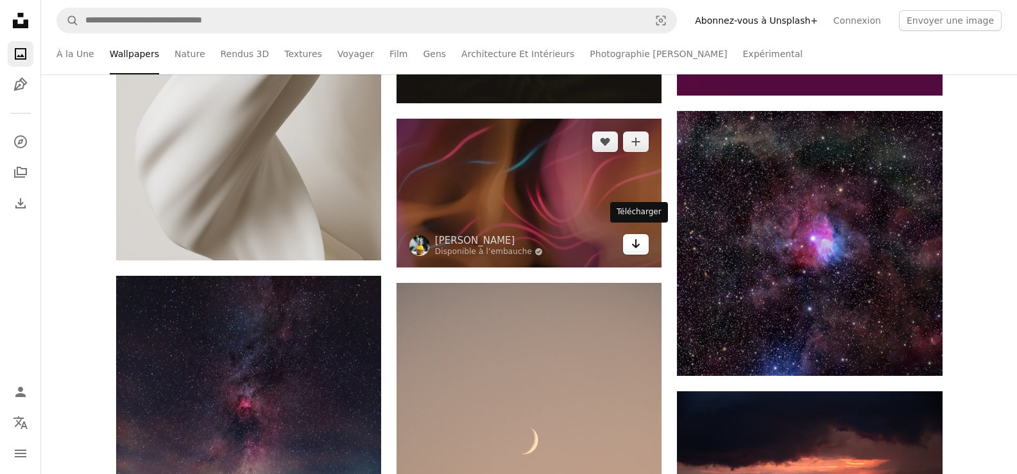
click at [632, 239] on icon "Arrow pointing down" at bounding box center [635, 243] width 10 height 15
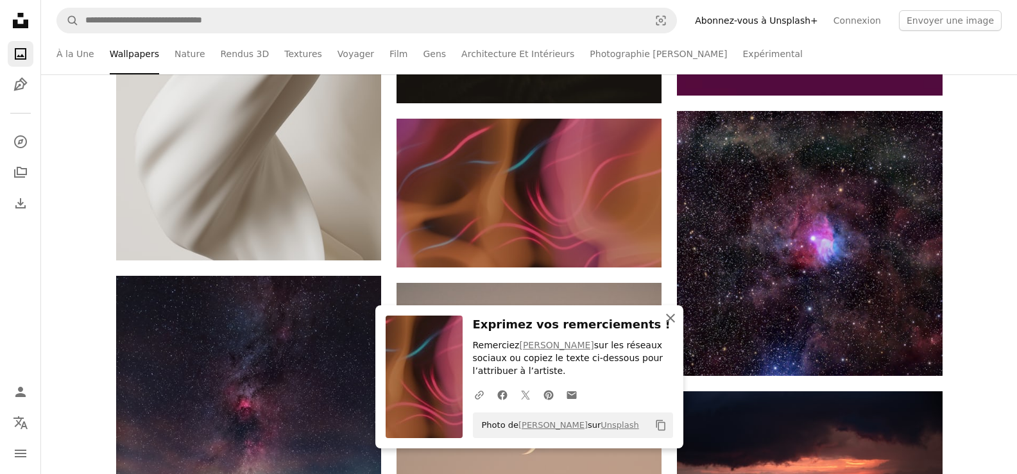
click at [672, 319] on icon "button" at bounding box center [670, 318] width 9 height 9
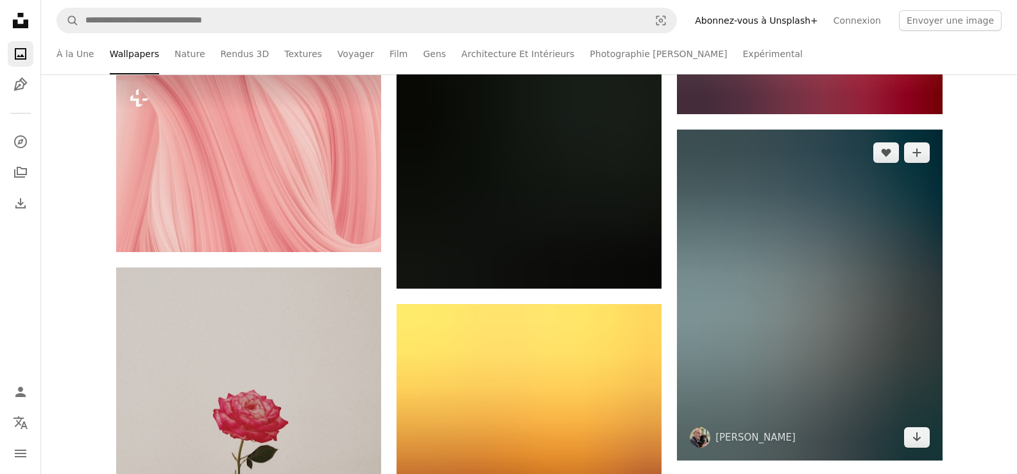
scroll to position [76514, 0]
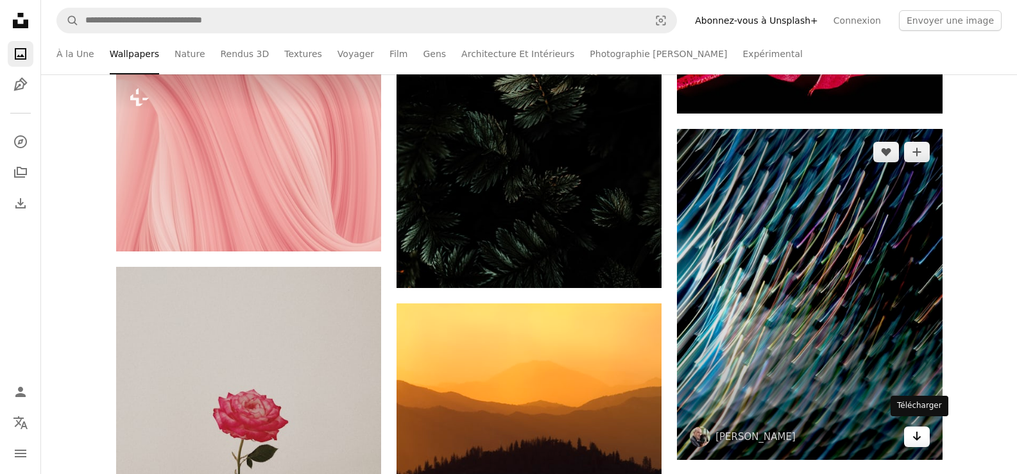
click at [917, 435] on icon "Arrow pointing down" at bounding box center [916, 435] width 10 height 15
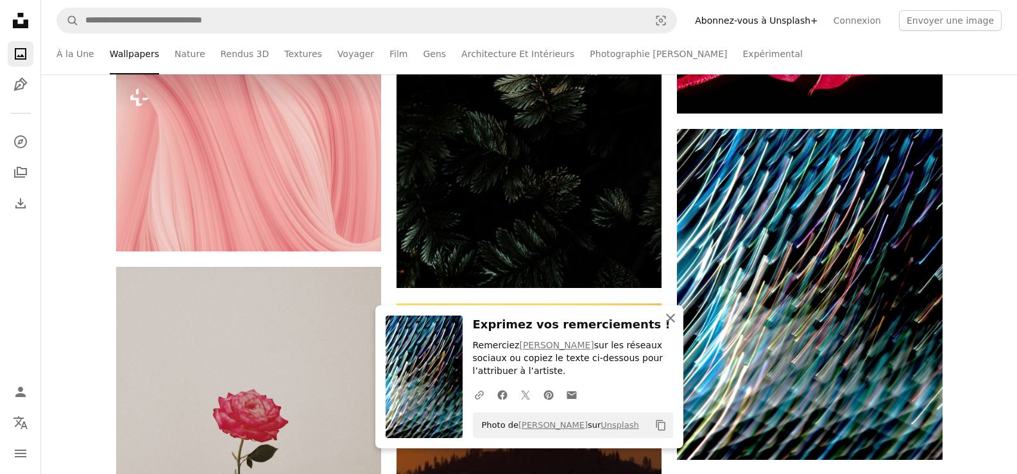
click at [671, 319] on icon "button" at bounding box center [670, 318] width 9 height 9
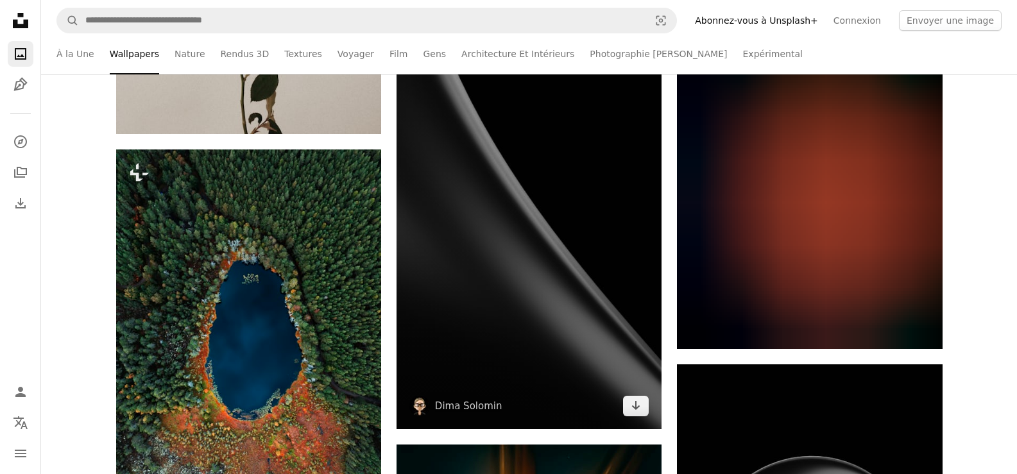
scroll to position [77092, 0]
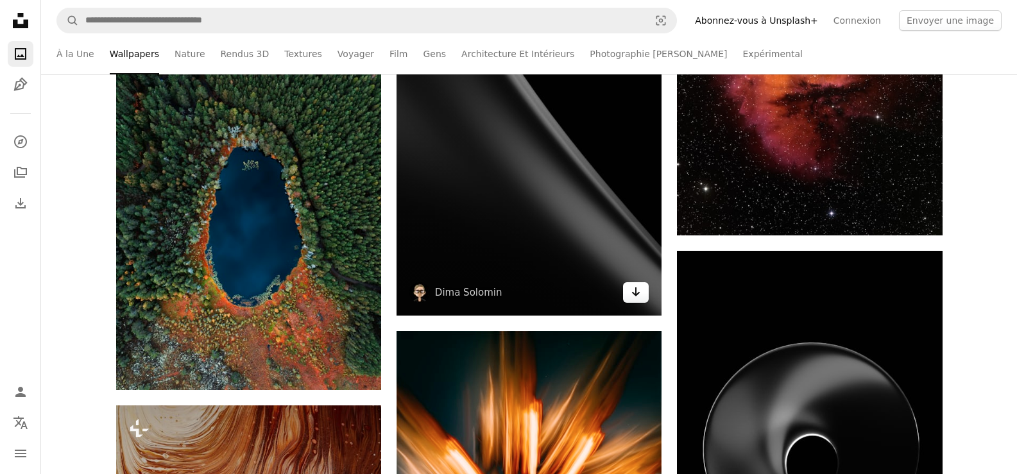
click at [637, 288] on icon "Télécharger" at bounding box center [636, 291] width 8 height 9
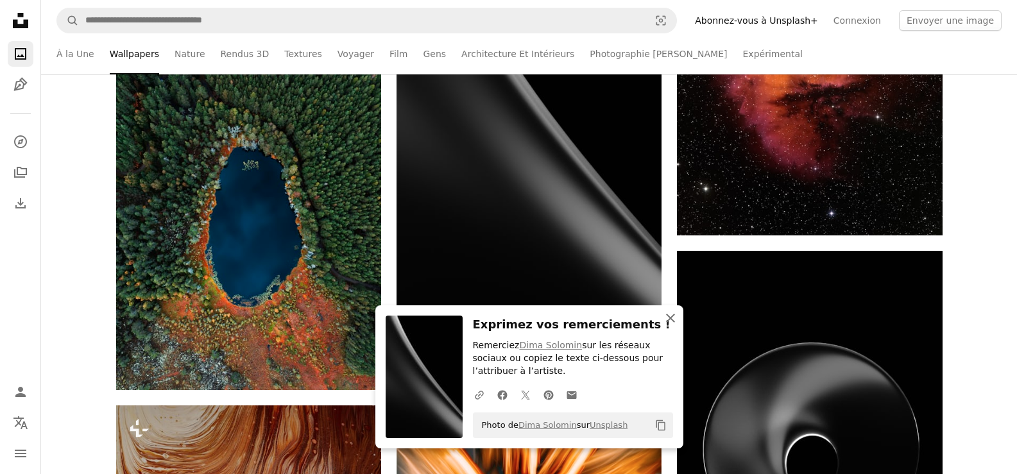
click at [670, 316] on icon "An X shape" at bounding box center [670, 317] width 15 height 15
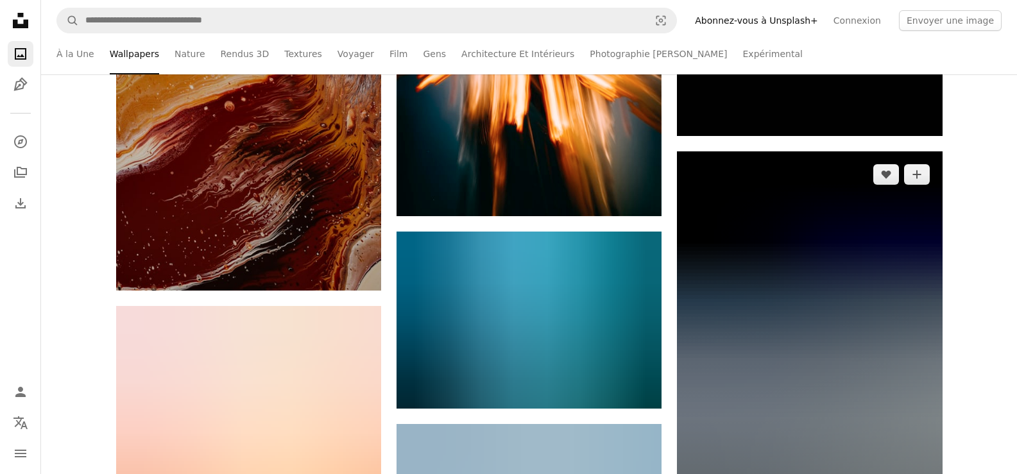
scroll to position [77605, 0]
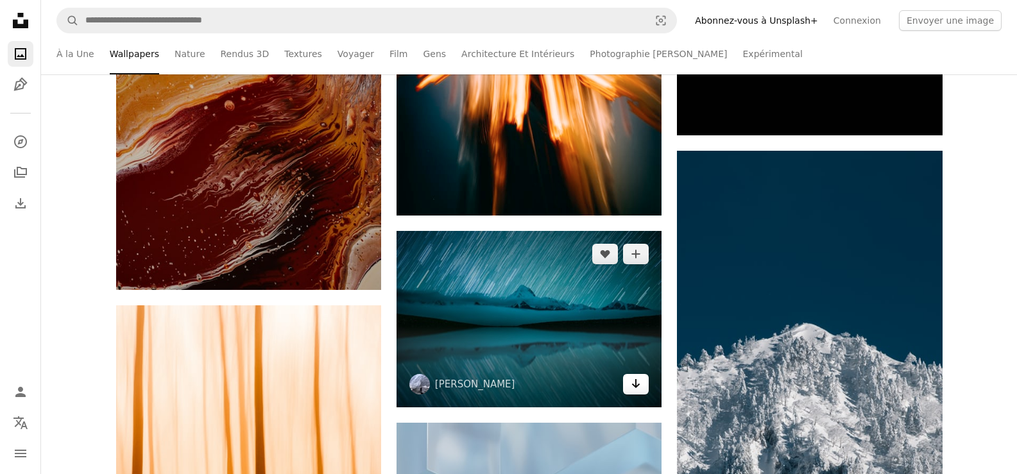
click at [637, 380] on icon "Télécharger" at bounding box center [636, 383] width 8 height 9
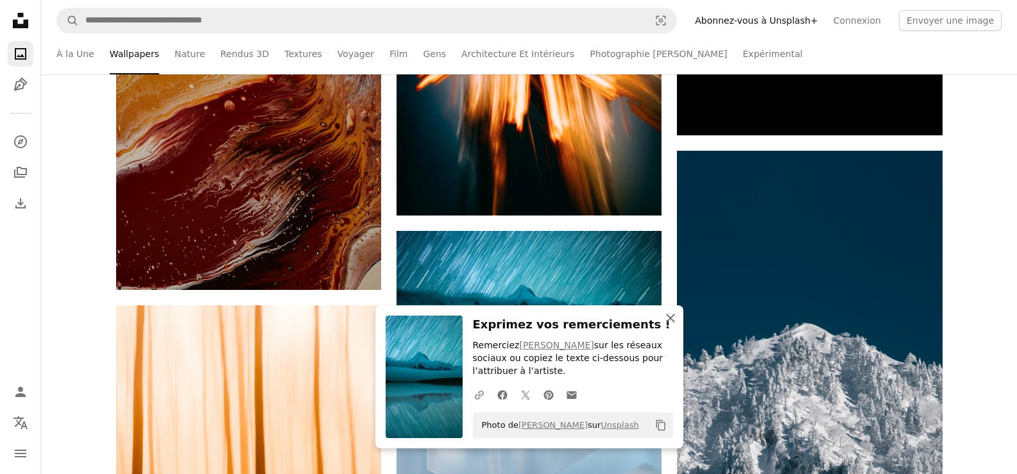
click at [673, 323] on icon "button" at bounding box center [670, 318] width 9 height 9
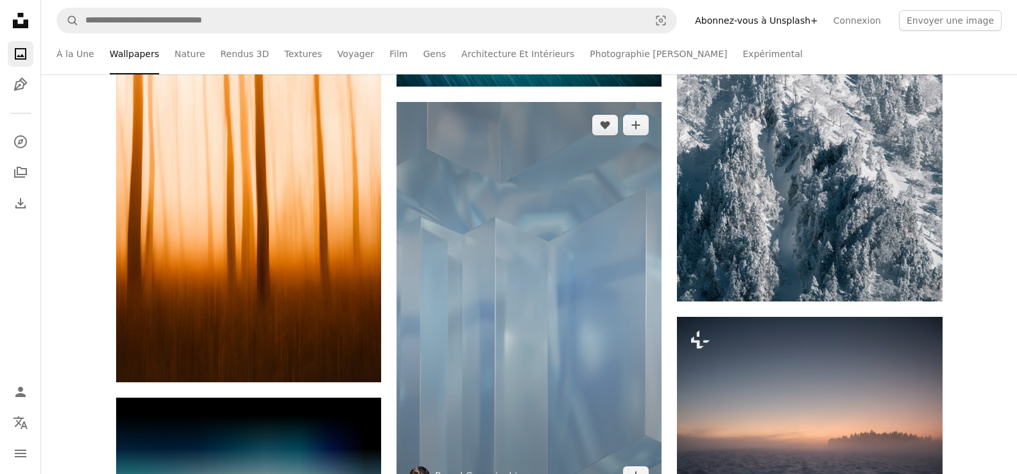
scroll to position [78054, 0]
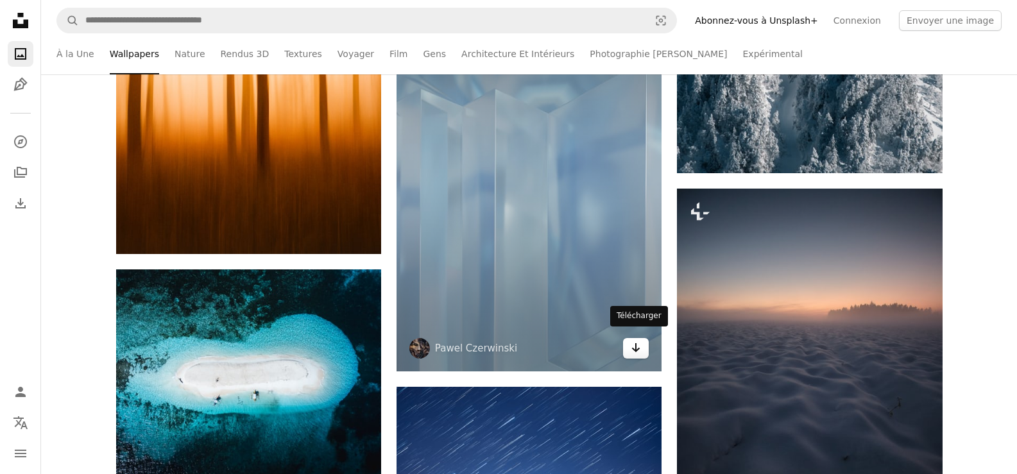
click at [638, 343] on icon "Télécharger" at bounding box center [636, 347] width 8 height 9
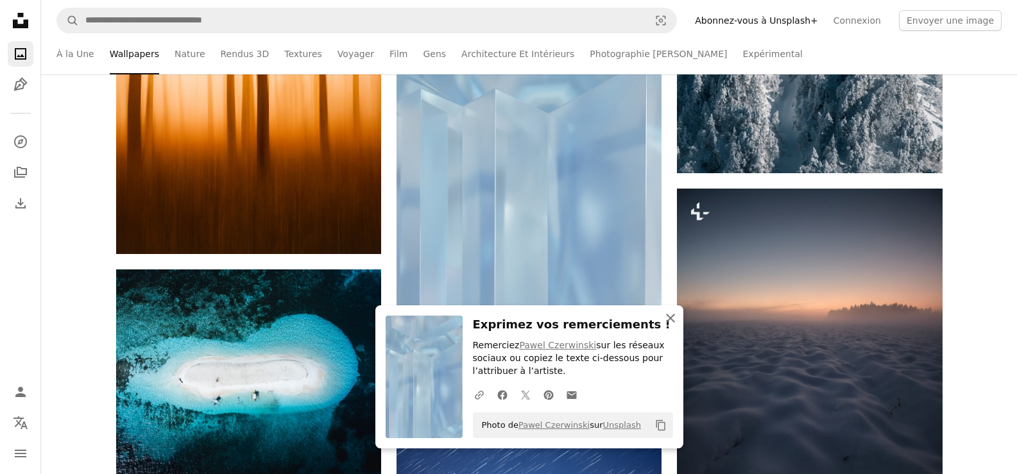
click at [669, 318] on icon "button" at bounding box center [670, 318] width 9 height 9
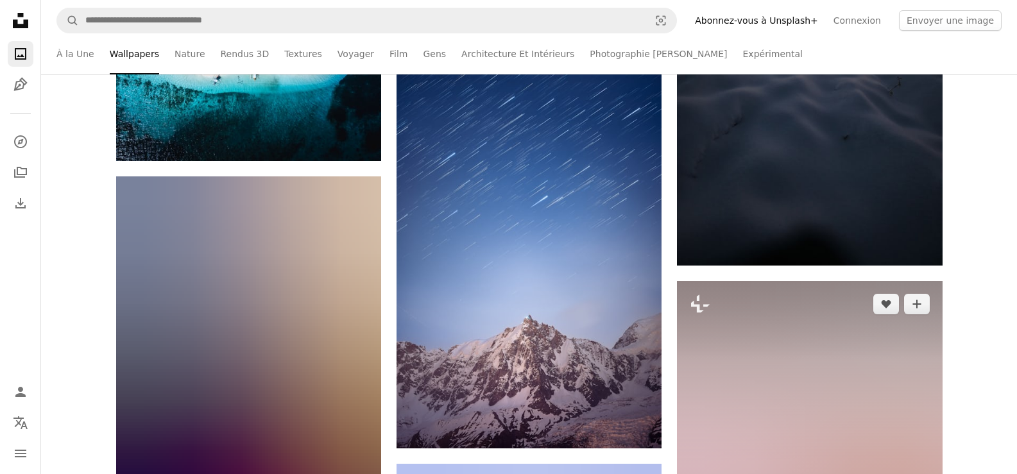
scroll to position [78438, 0]
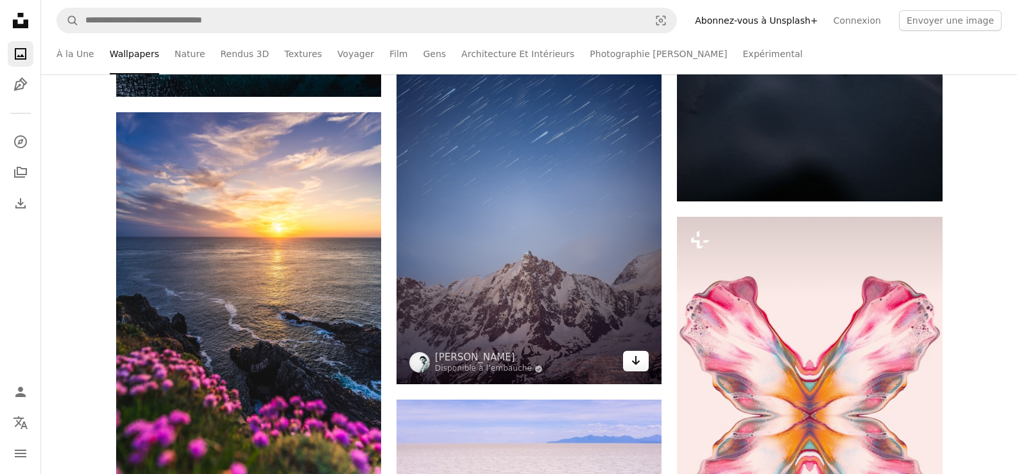
click at [641, 358] on icon "Arrow pointing down" at bounding box center [635, 360] width 10 height 15
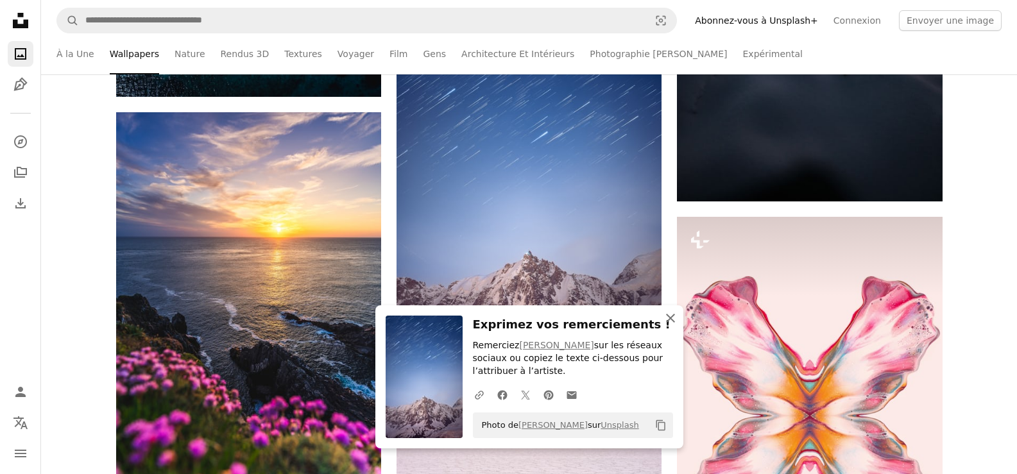
click at [669, 320] on icon "An X shape" at bounding box center [670, 317] width 15 height 15
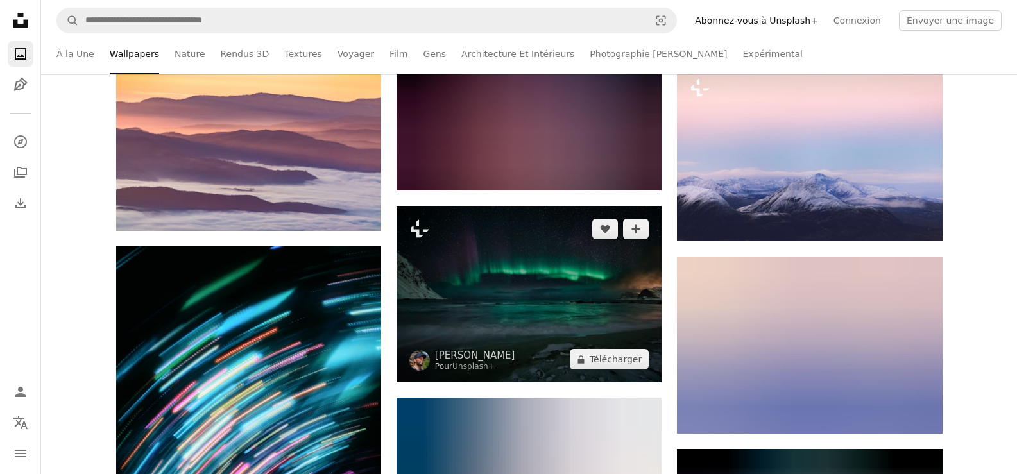
scroll to position [83313, 0]
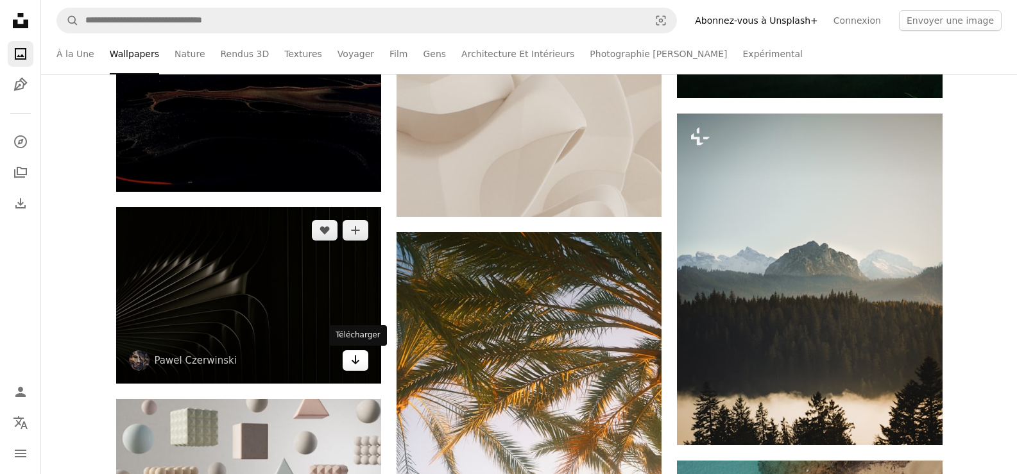
click at [354, 362] on icon "Arrow pointing down" at bounding box center [355, 359] width 10 height 15
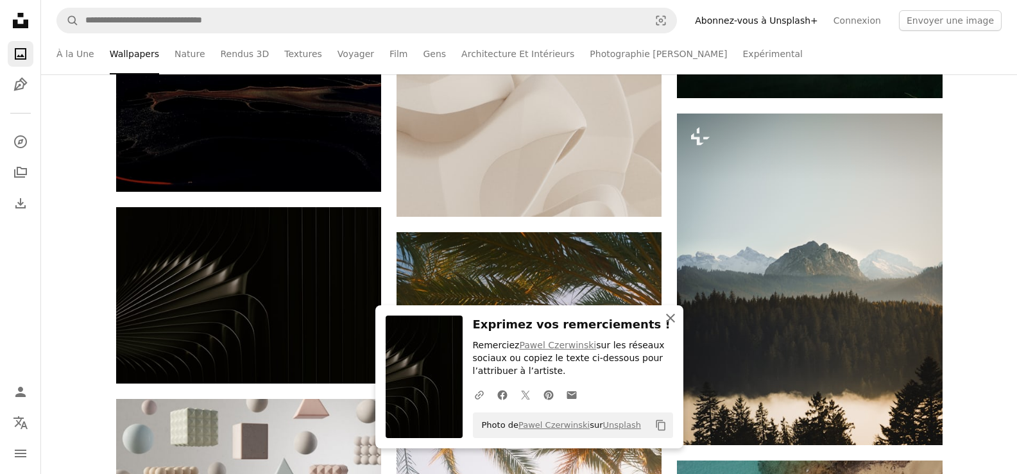
click at [671, 316] on icon "An X shape" at bounding box center [670, 317] width 15 height 15
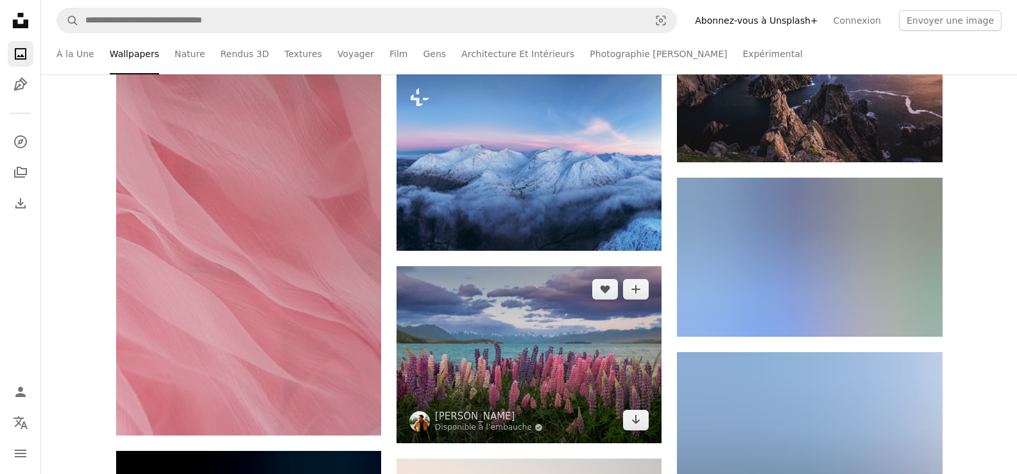
scroll to position [86135, 0]
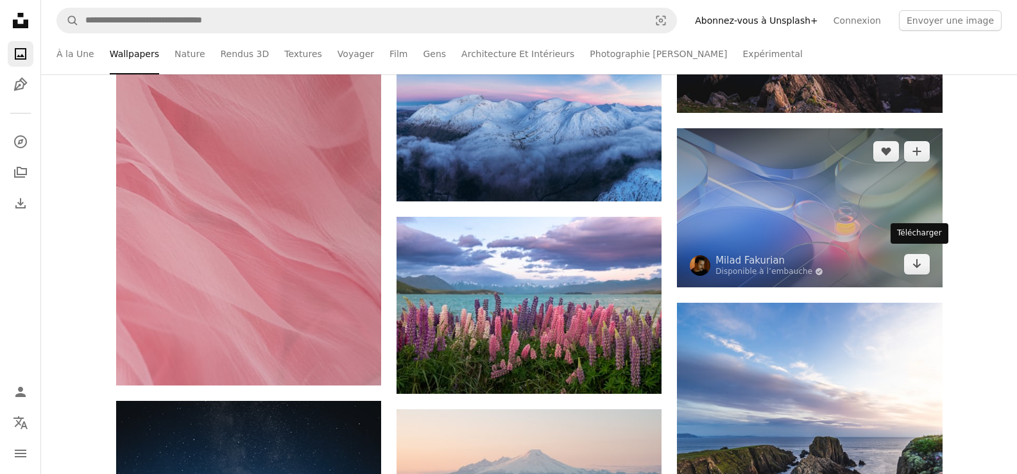
click at [921, 259] on icon "Arrow pointing down" at bounding box center [916, 263] width 10 height 15
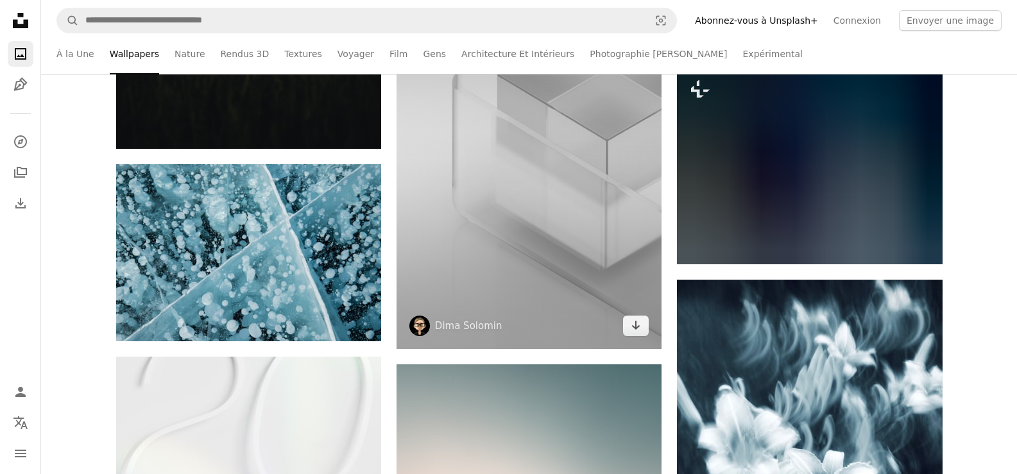
scroll to position [86840, 0]
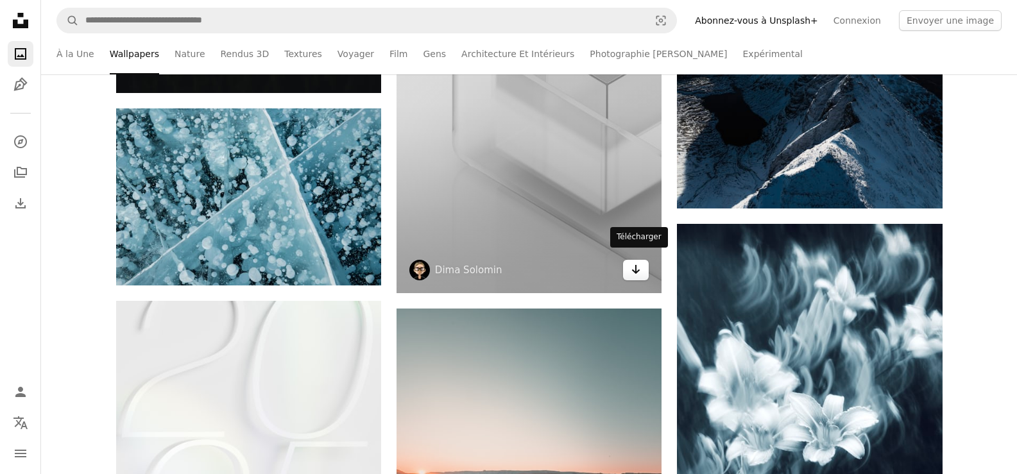
click at [638, 265] on icon "Télécharger" at bounding box center [636, 269] width 8 height 9
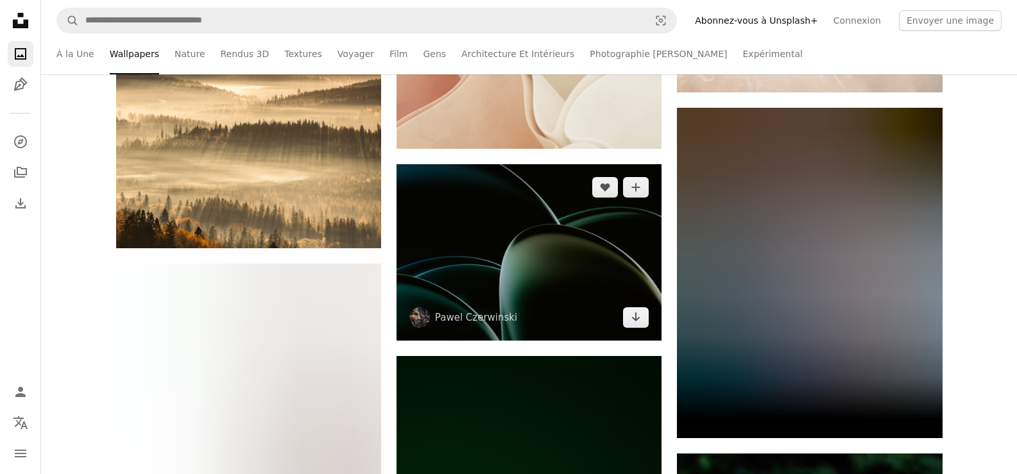
scroll to position [92933, 0]
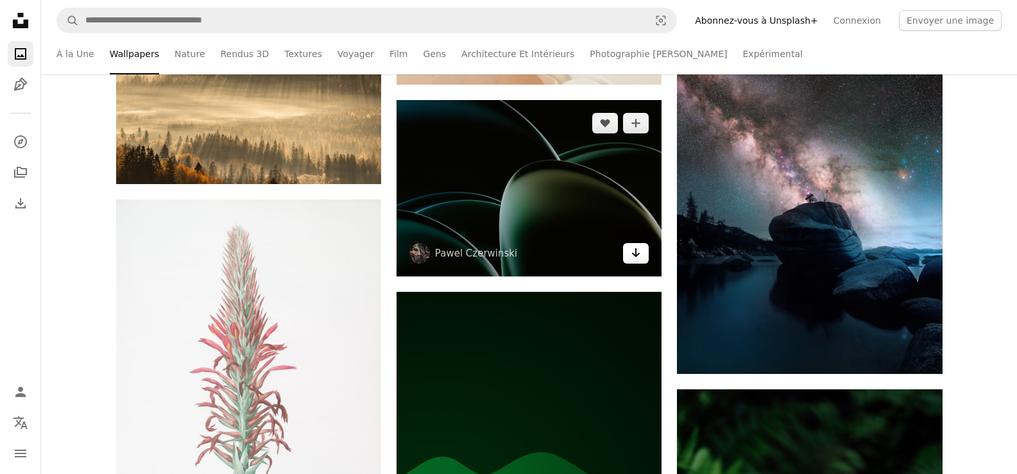
click at [634, 251] on icon "Arrow pointing down" at bounding box center [635, 252] width 10 height 15
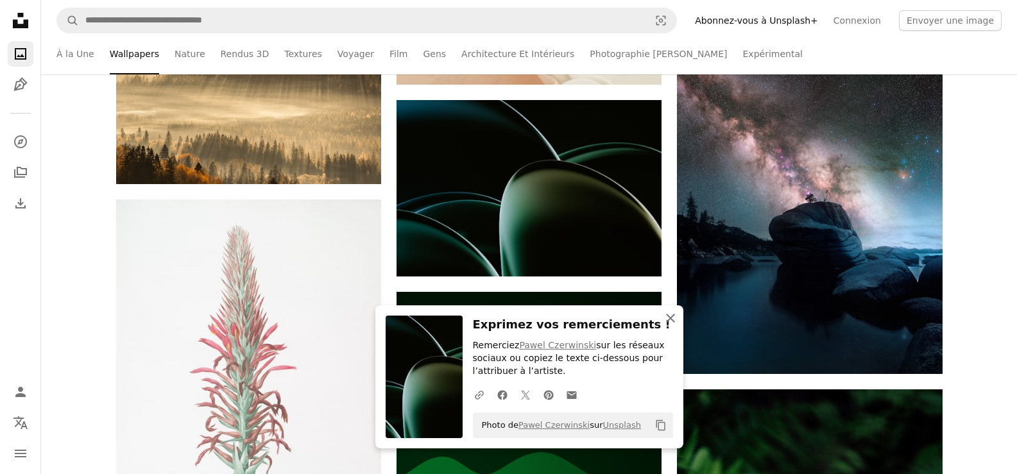
click at [670, 317] on icon "button" at bounding box center [670, 318] width 9 height 9
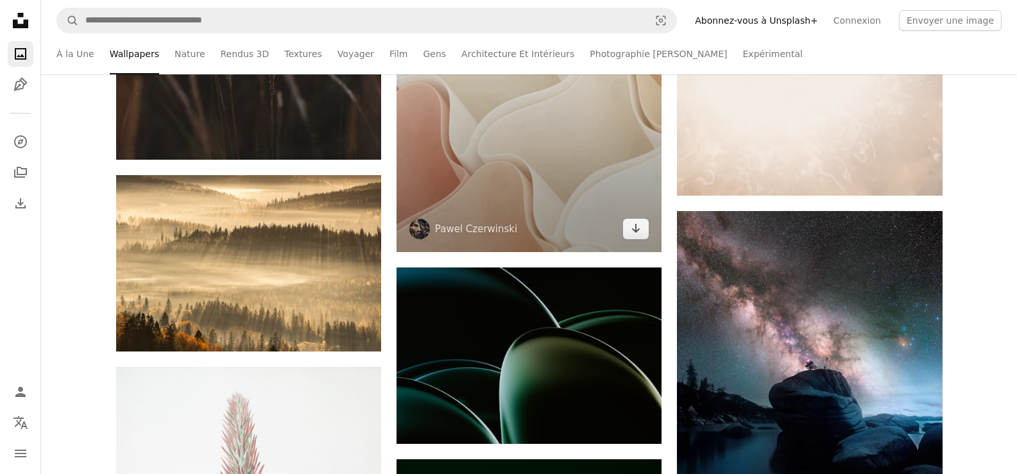
scroll to position [92741, 0]
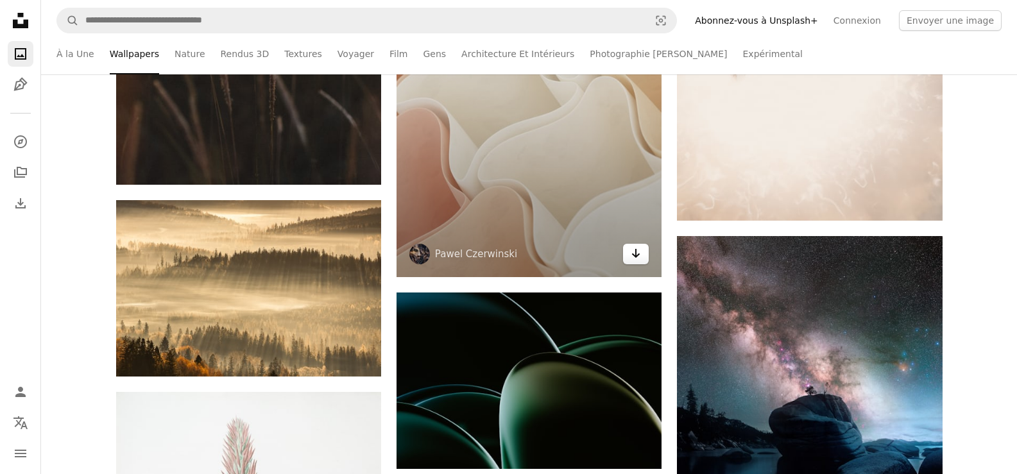
click at [633, 246] on icon "Arrow pointing down" at bounding box center [635, 253] width 10 height 15
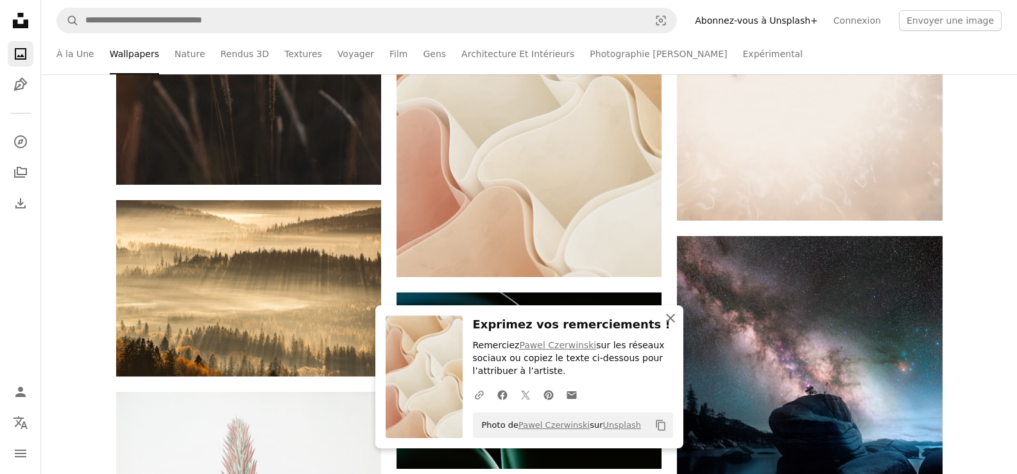
click at [673, 317] on icon "An X shape" at bounding box center [670, 317] width 15 height 15
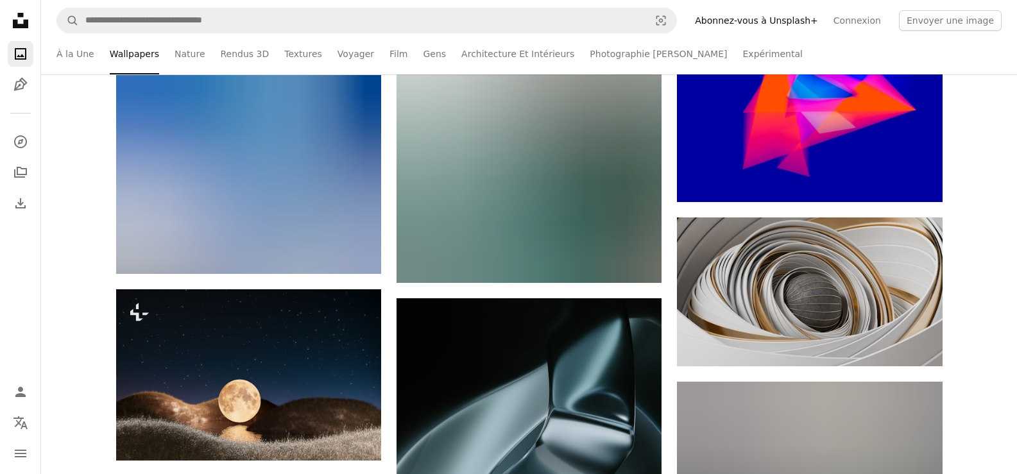
scroll to position [111789, 0]
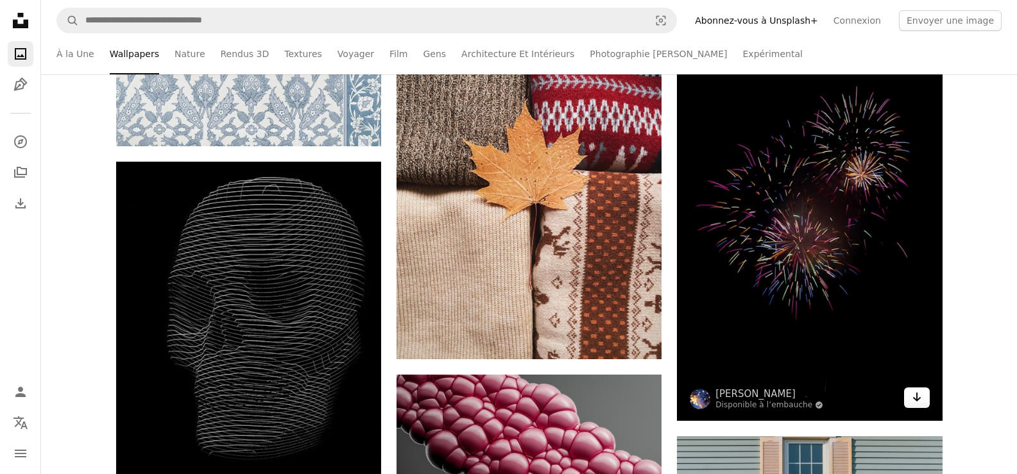
click at [918, 393] on icon "Télécharger" at bounding box center [916, 397] width 8 height 9
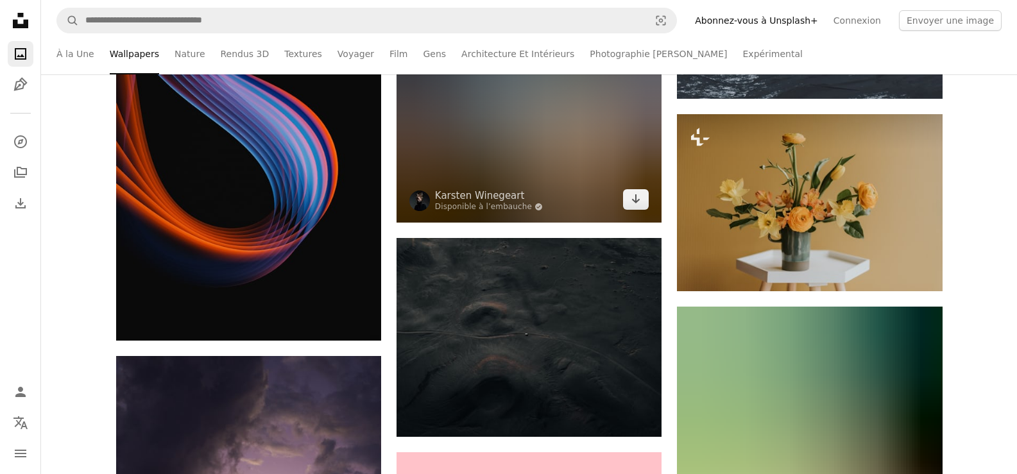
scroll to position [114034, 0]
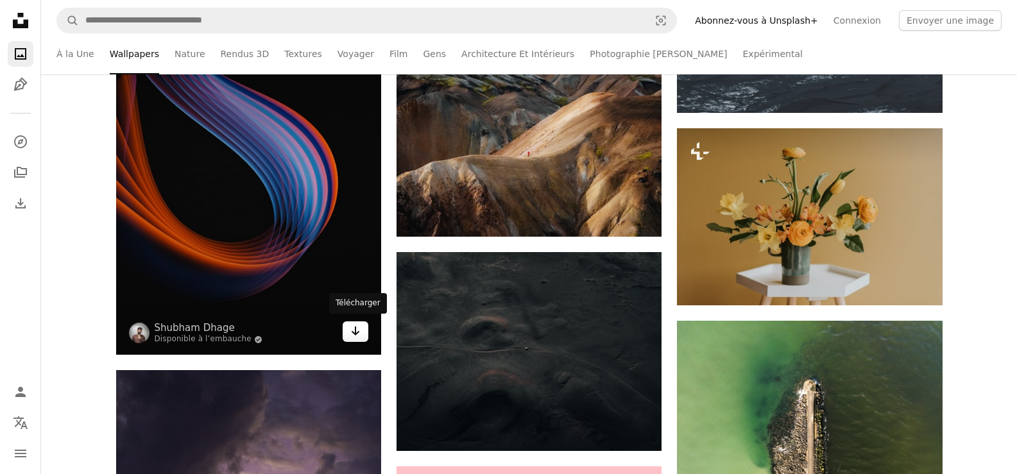
click at [350, 328] on icon "Arrow pointing down" at bounding box center [355, 330] width 10 height 15
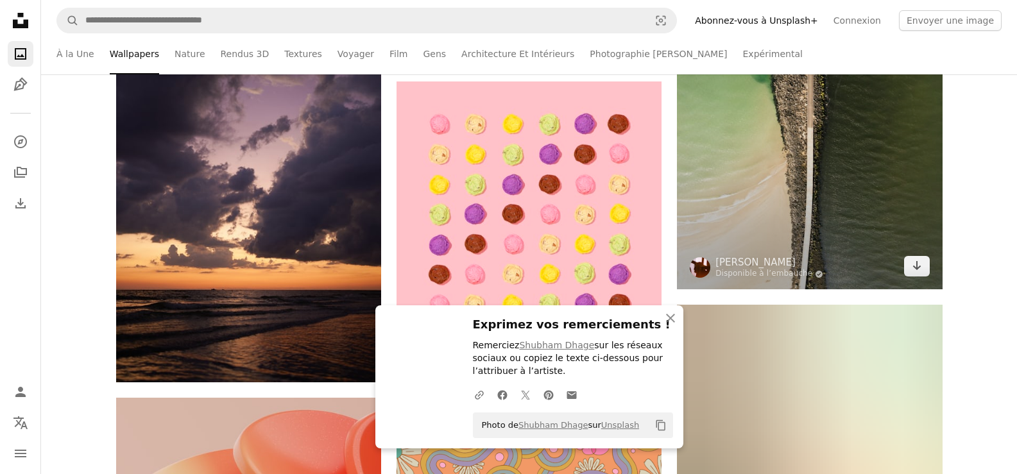
scroll to position [114355, 0]
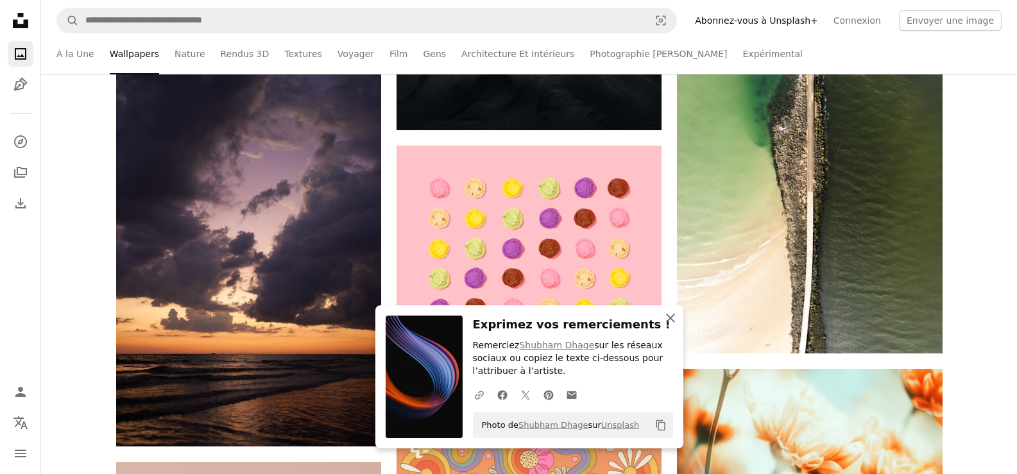
drag, startPoint x: 673, startPoint y: 317, endPoint x: 672, endPoint y: 257, distance: 60.3
click at [673, 317] on icon "An X shape" at bounding box center [670, 317] width 15 height 15
click at [668, 317] on icon "An X shape" at bounding box center [670, 317] width 15 height 15
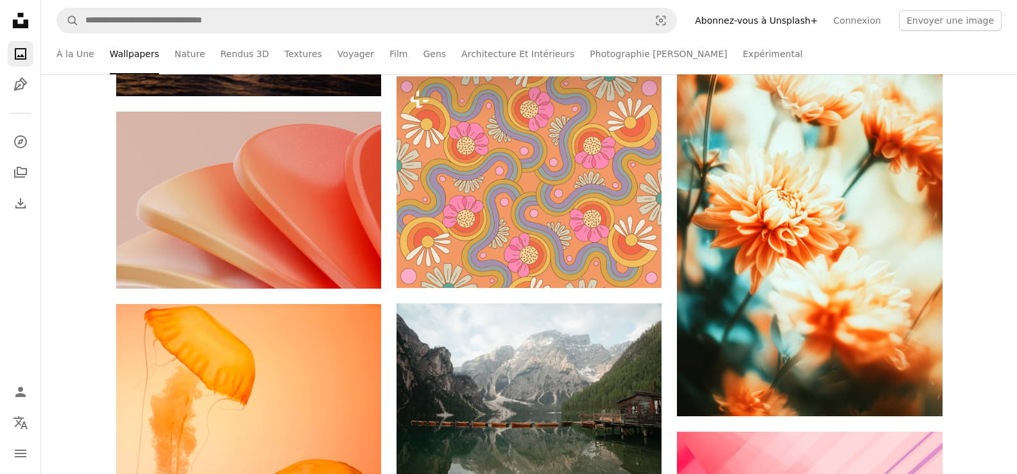
scroll to position [114739, 0]
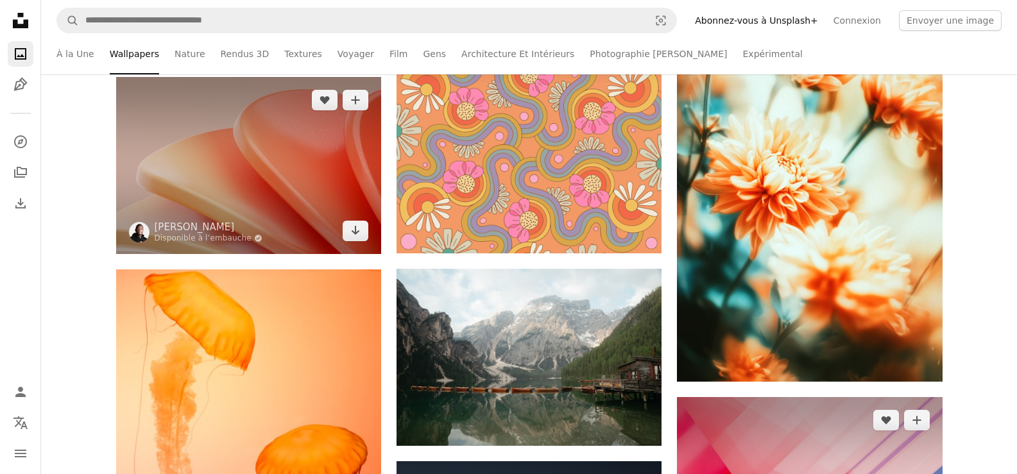
click at [357, 225] on icon "Arrow pointing down" at bounding box center [355, 230] width 10 height 15
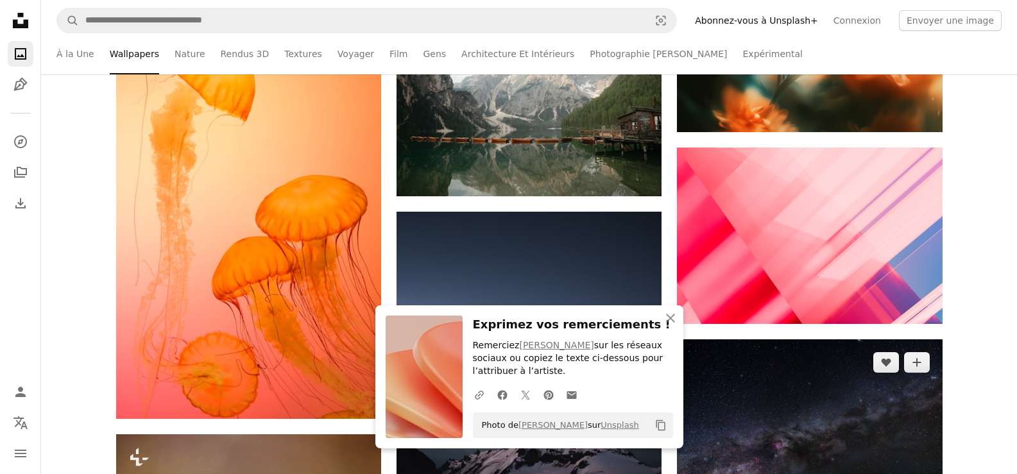
scroll to position [114996, 0]
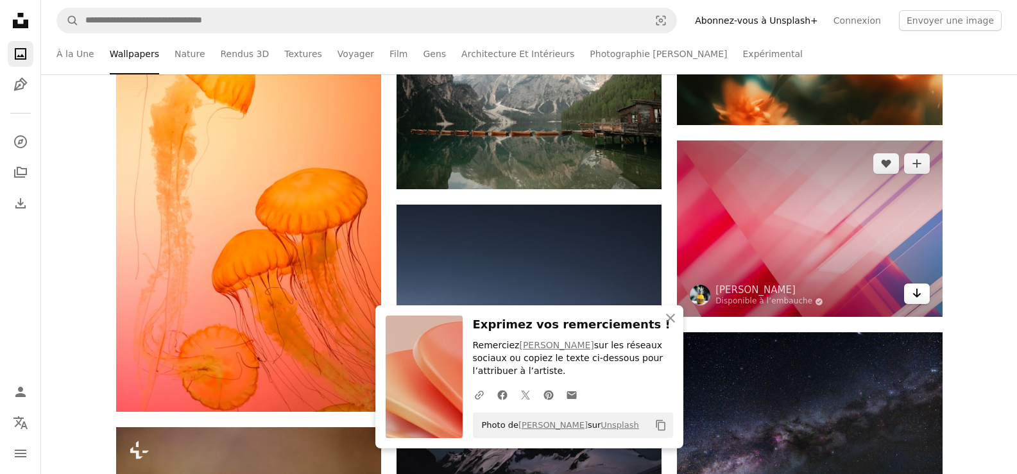
click at [918, 292] on icon "Arrow pointing down" at bounding box center [916, 292] width 10 height 15
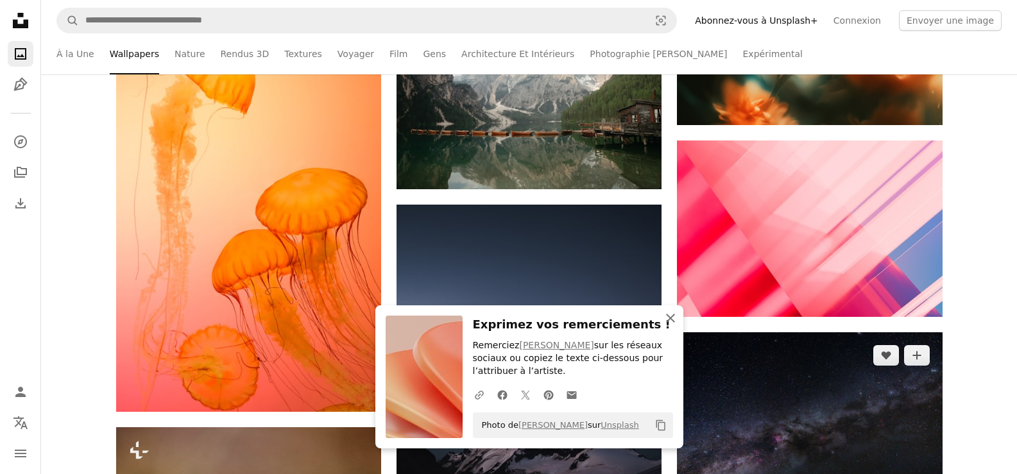
click at [667, 317] on icon "An X shape" at bounding box center [670, 317] width 15 height 15
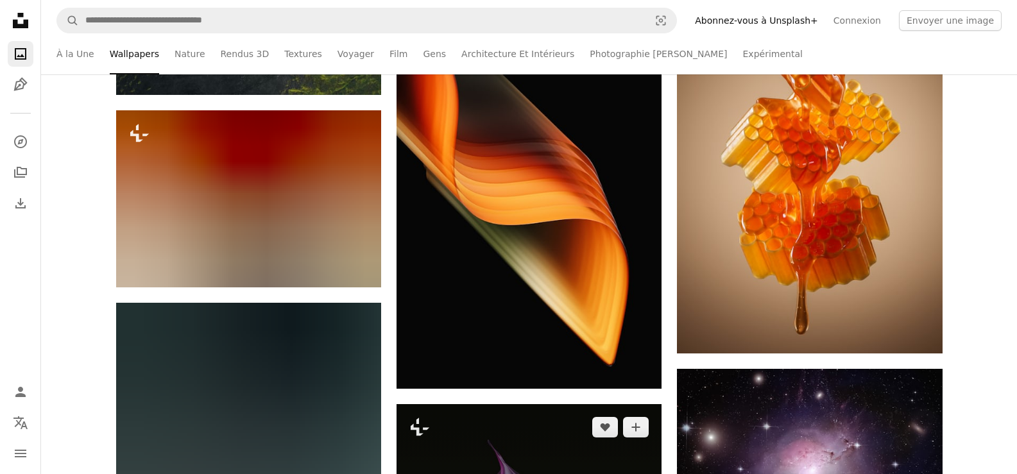
scroll to position [117113, 0]
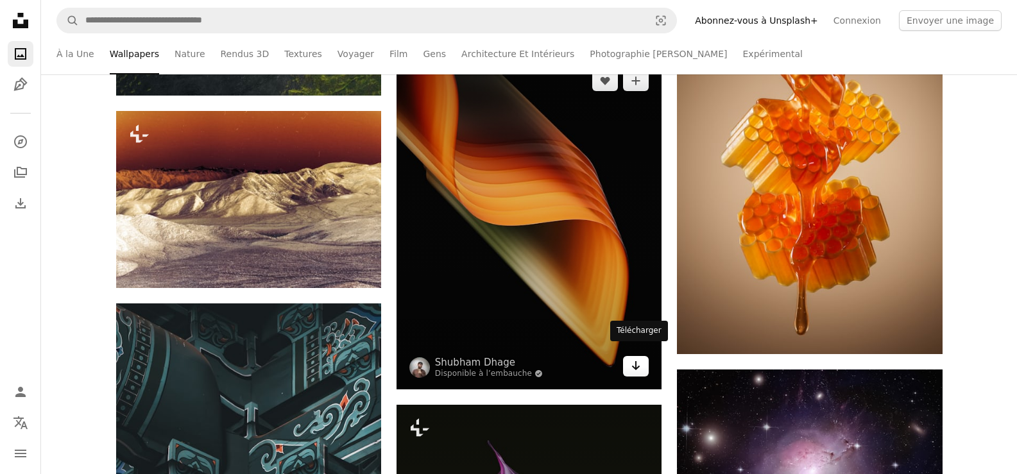
click at [637, 358] on icon "Arrow pointing down" at bounding box center [635, 365] width 10 height 15
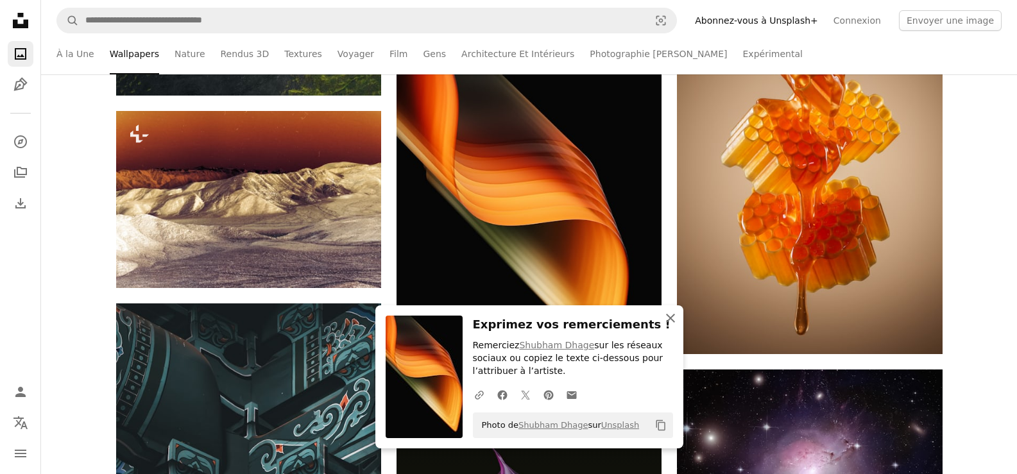
click at [668, 320] on icon "button" at bounding box center [670, 318] width 9 height 9
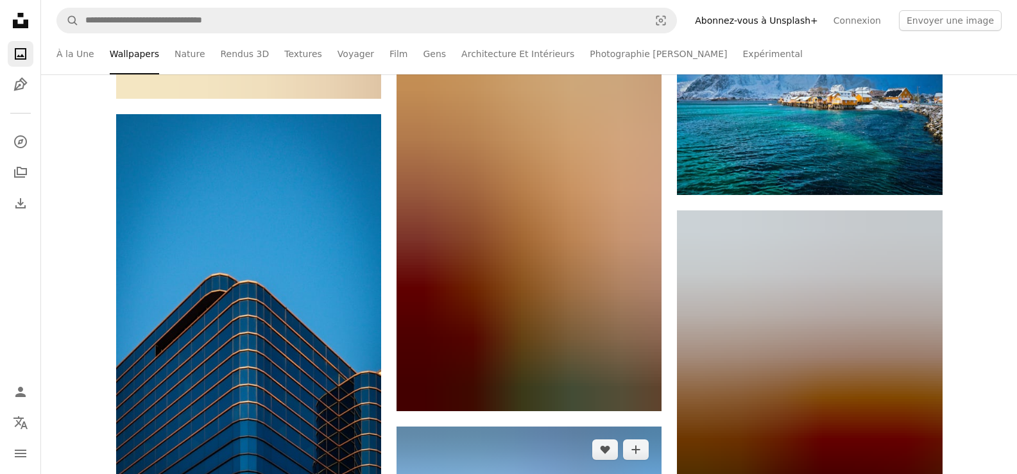
scroll to position [130068, 0]
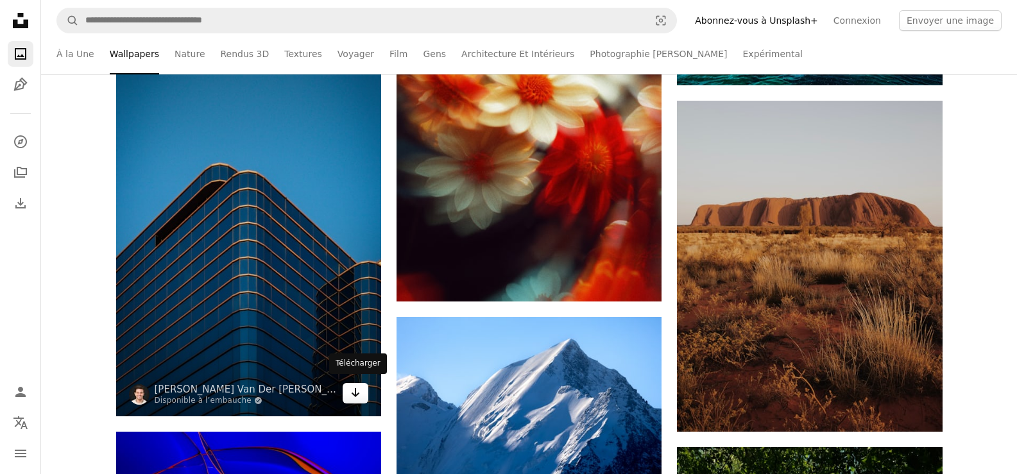
click at [355, 391] on icon "Télécharger" at bounding box center [355, 392] width 8 height 9
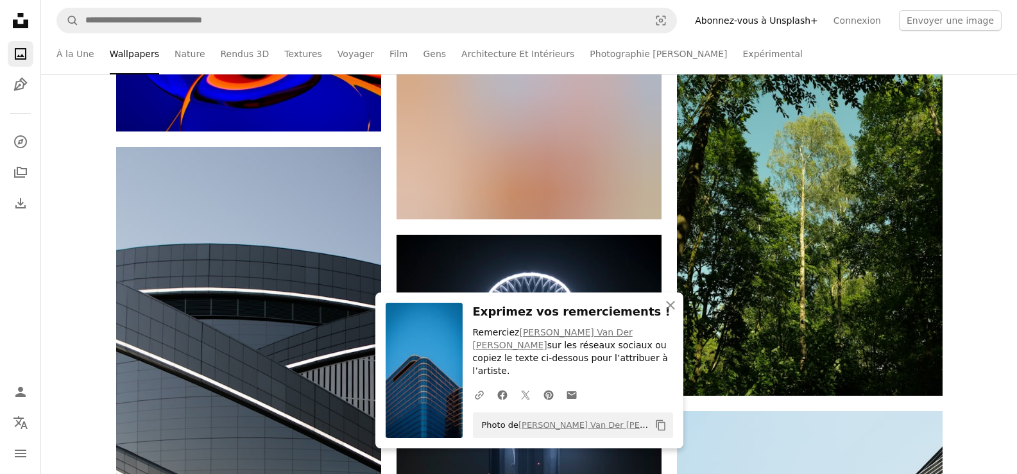
scroll to position [130196, 0]
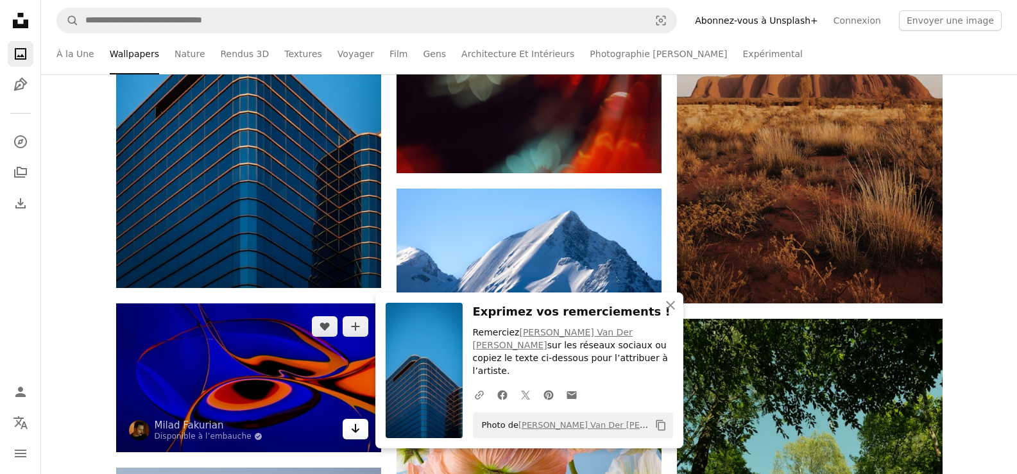
click at [353, 425] on icon "Arrow pointing down" at bounding box center [355, 428] width 10 height 15
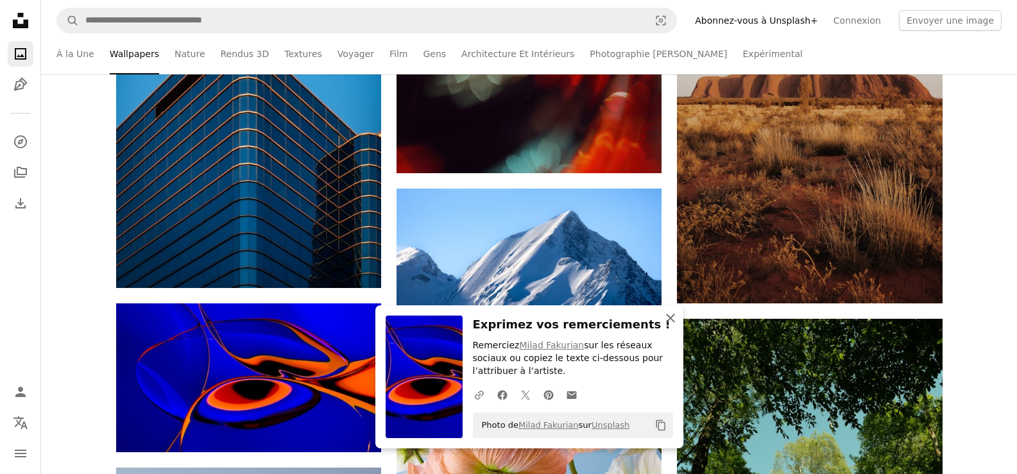
click at [670, 317] on icon "button" at bounding box center [670, 318] width 9 height 9
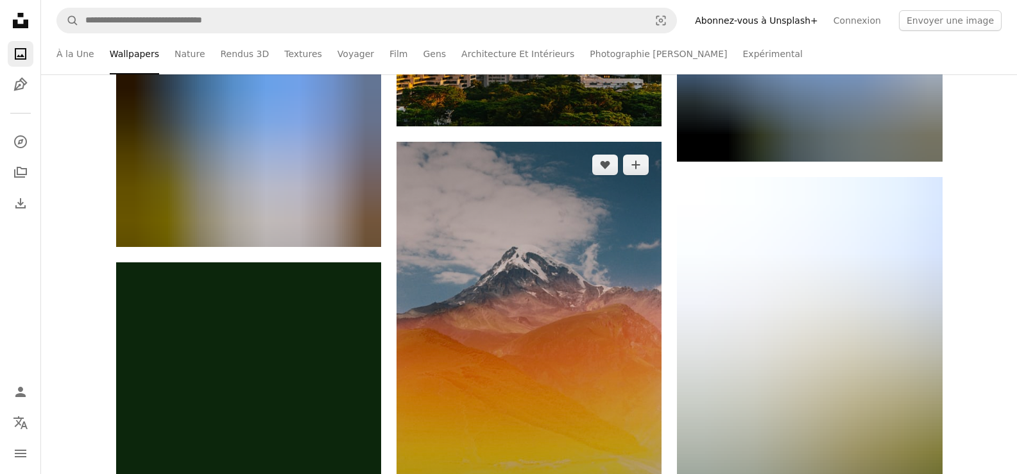
scroll to position [136289, 0]
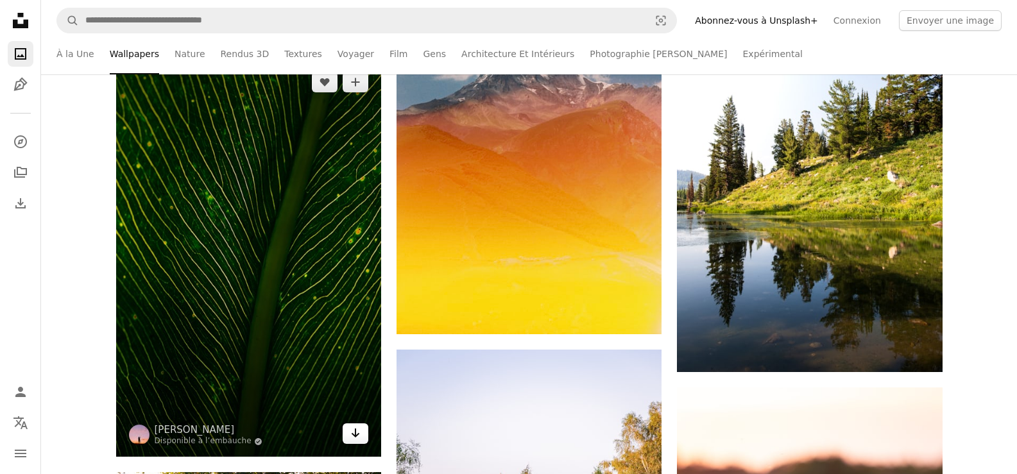
click at [350, 429] on icon "Arrow pointing down" at bounding box center [355, 432] width 10 height 15
